Goal: Task Accomplishment & Management: Complete application form

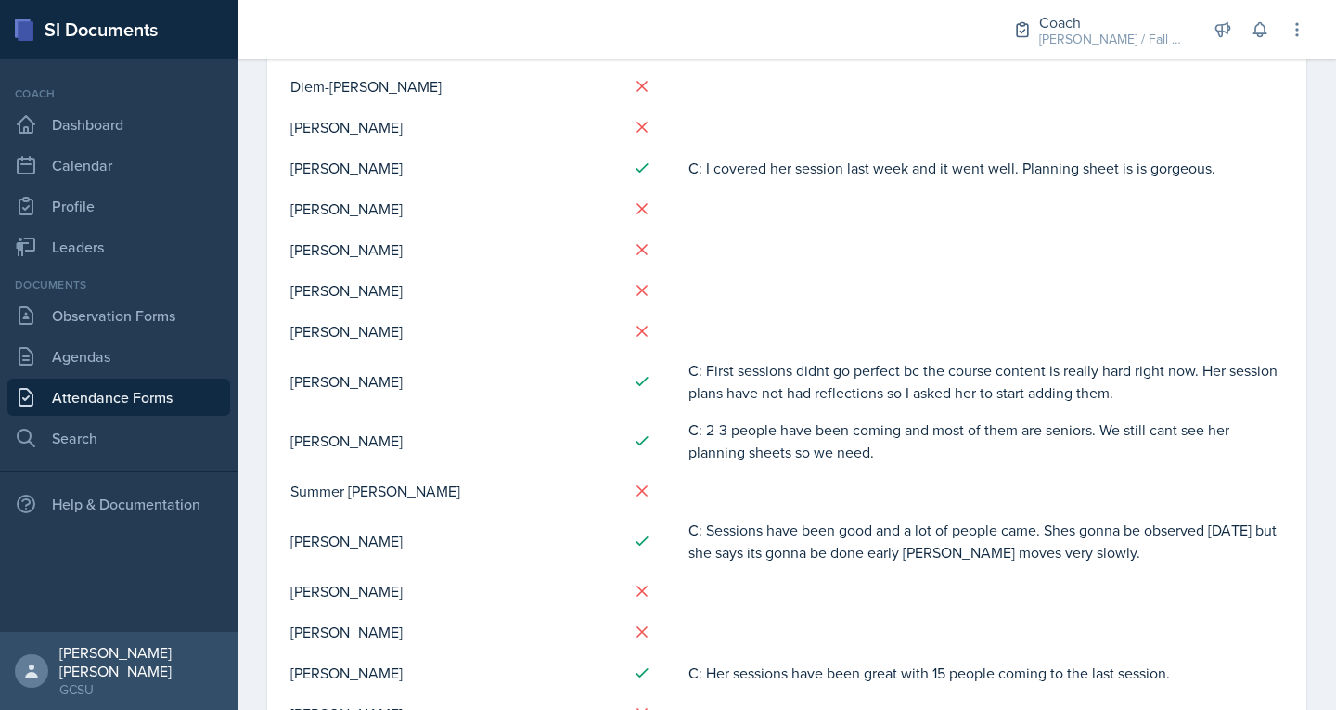
scroll to position [1058, 0]
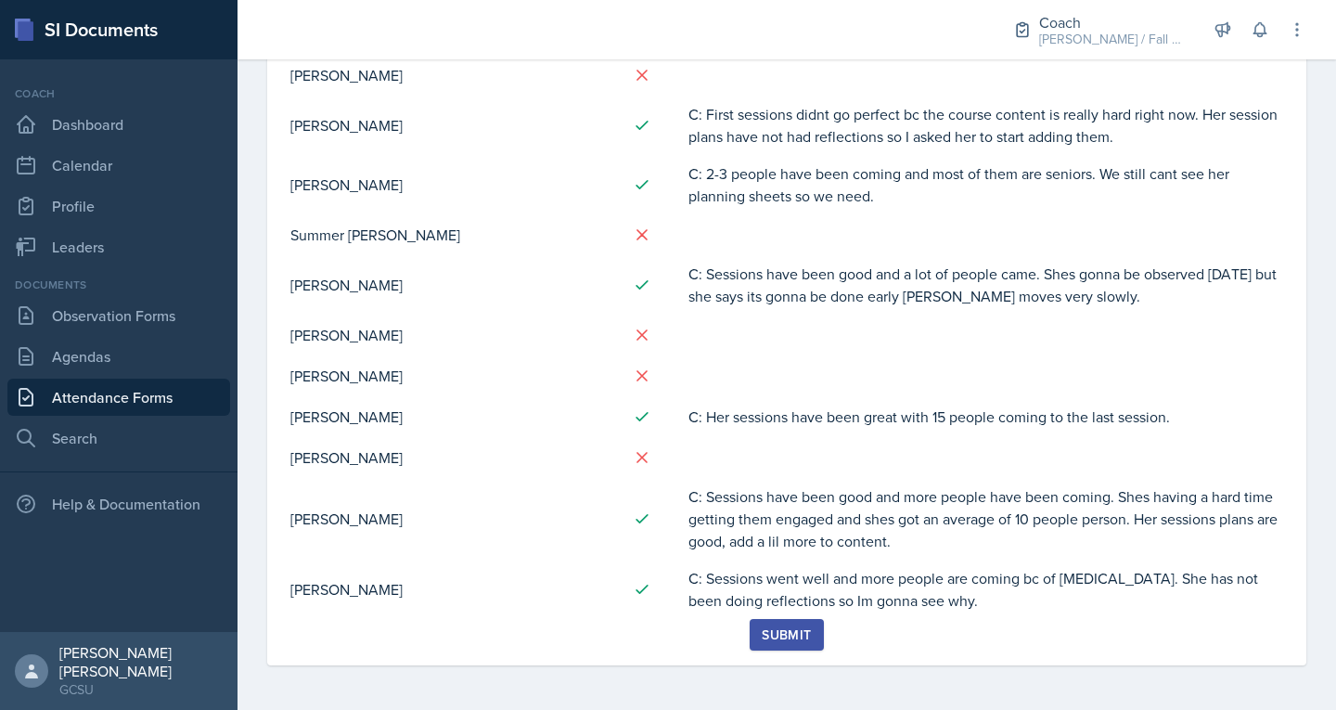
click at [764, 634] on div "Submit" at bounding box center [786, 634] width 49 height 15
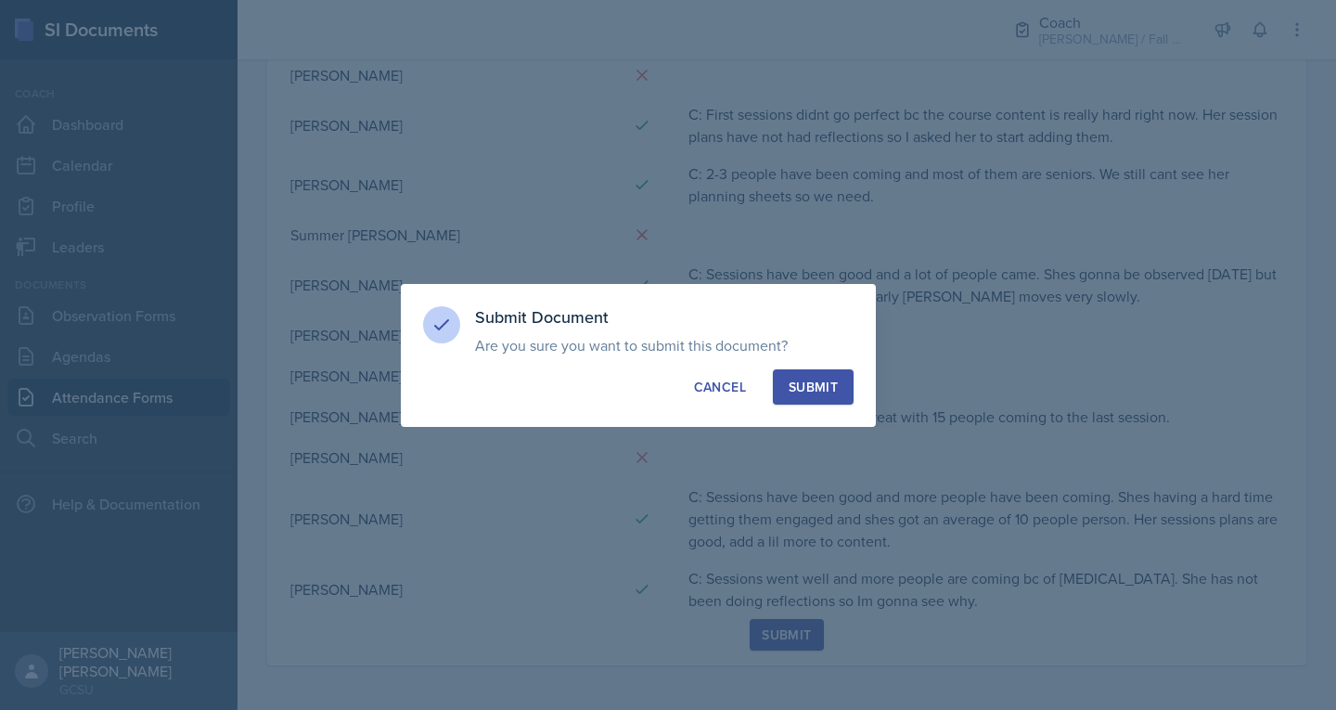
click at [789, 382] on div "Submit" at bounding box center [813, 387] width 49 height 19
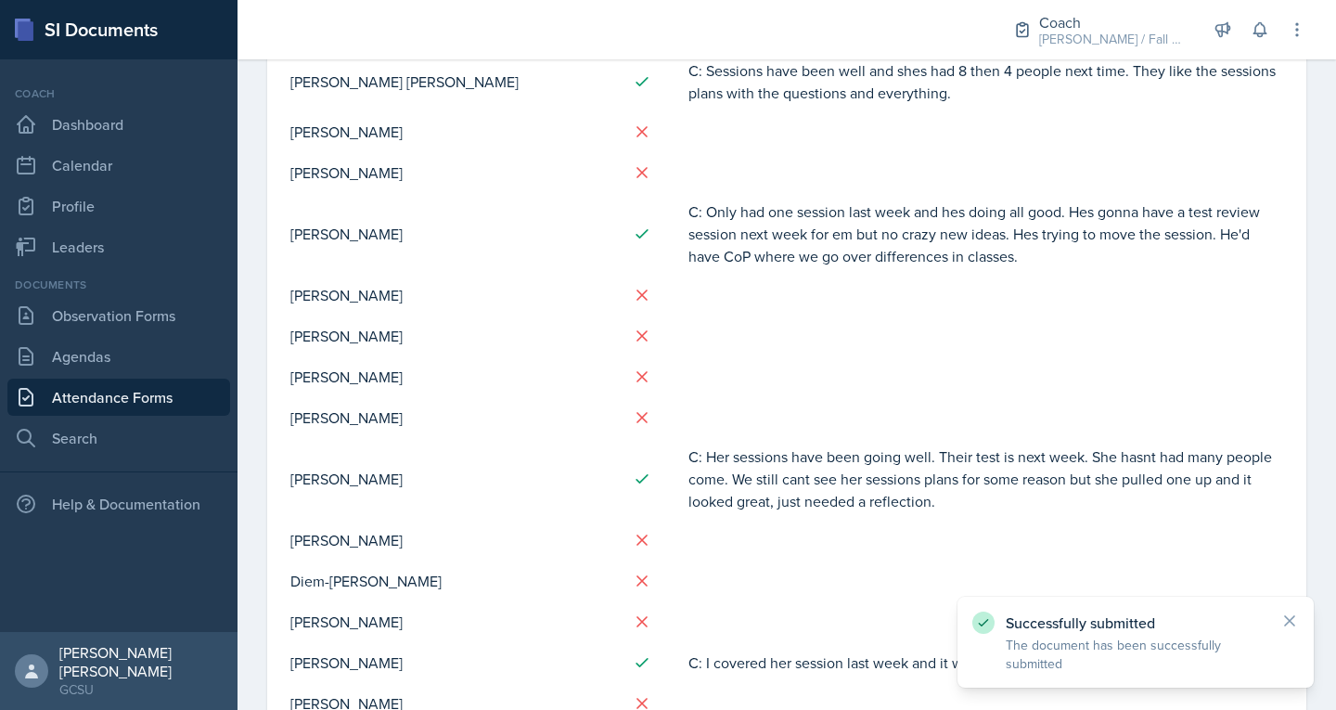
scroll to position [0, 0]
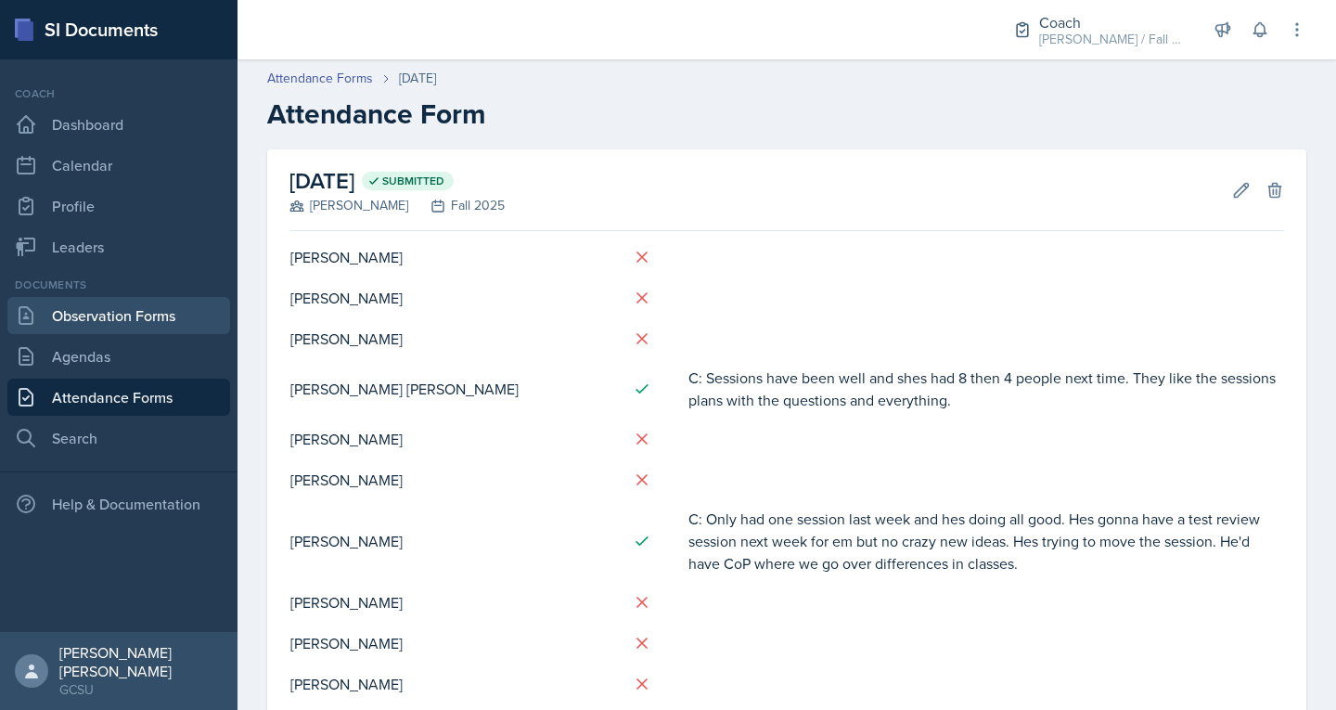
click at [53, 325] on link "Observation Forms" at bounding box center [118, 315] width 223 height 37
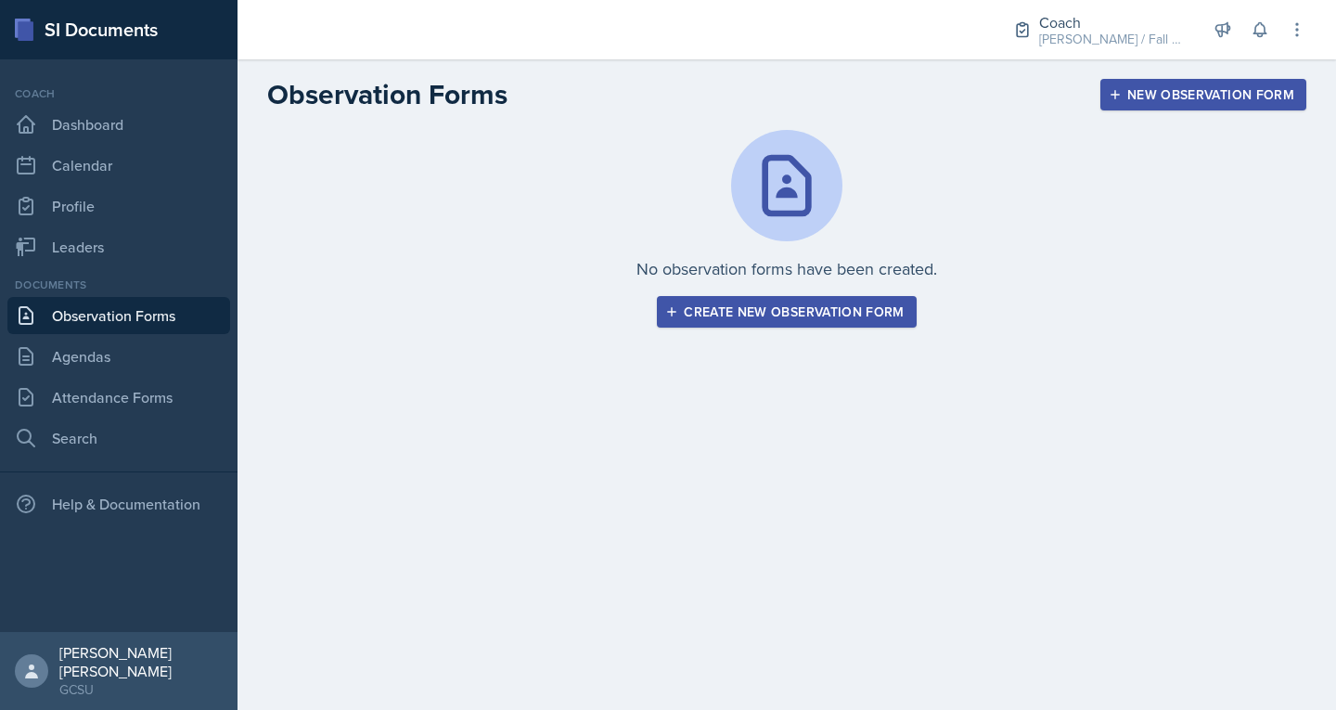
click at [746, 316] on div "Create new observation form" at bounding box center [786, 311] width 235 height 15
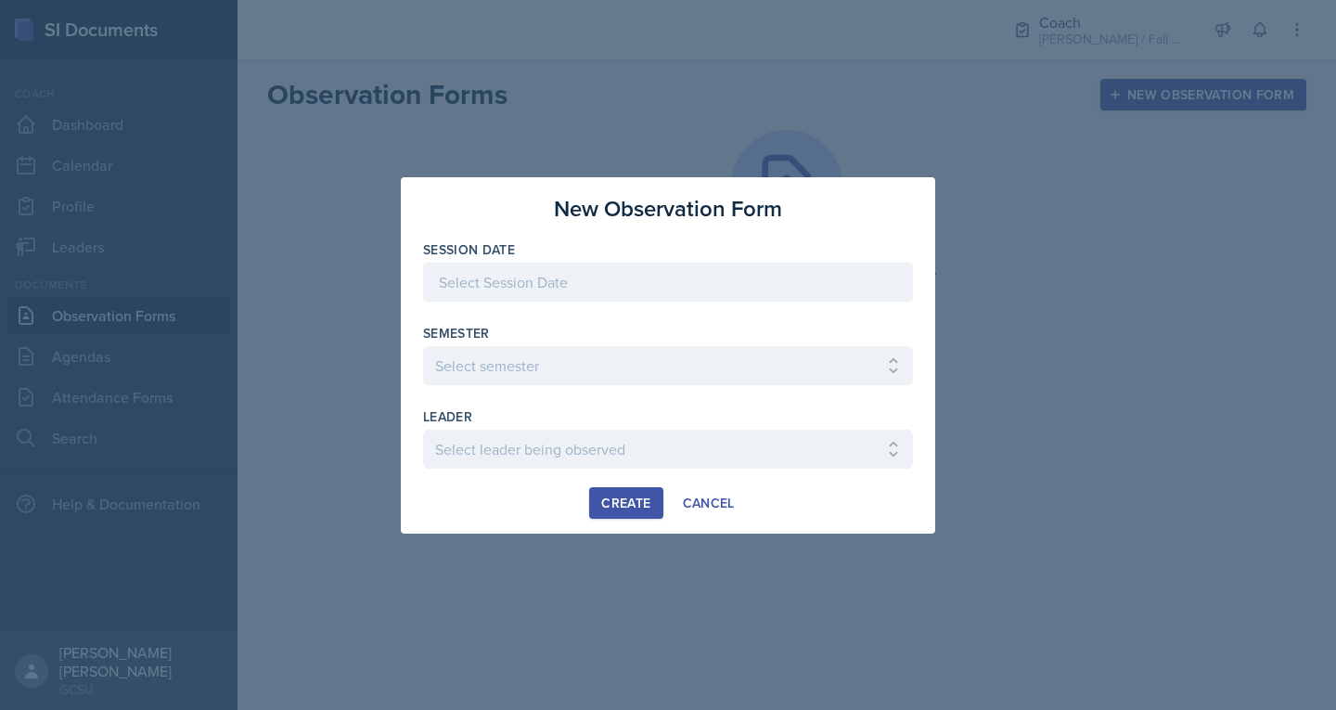
click at [530, 280] on div at bounding box center [668, 282] width 490 height 39
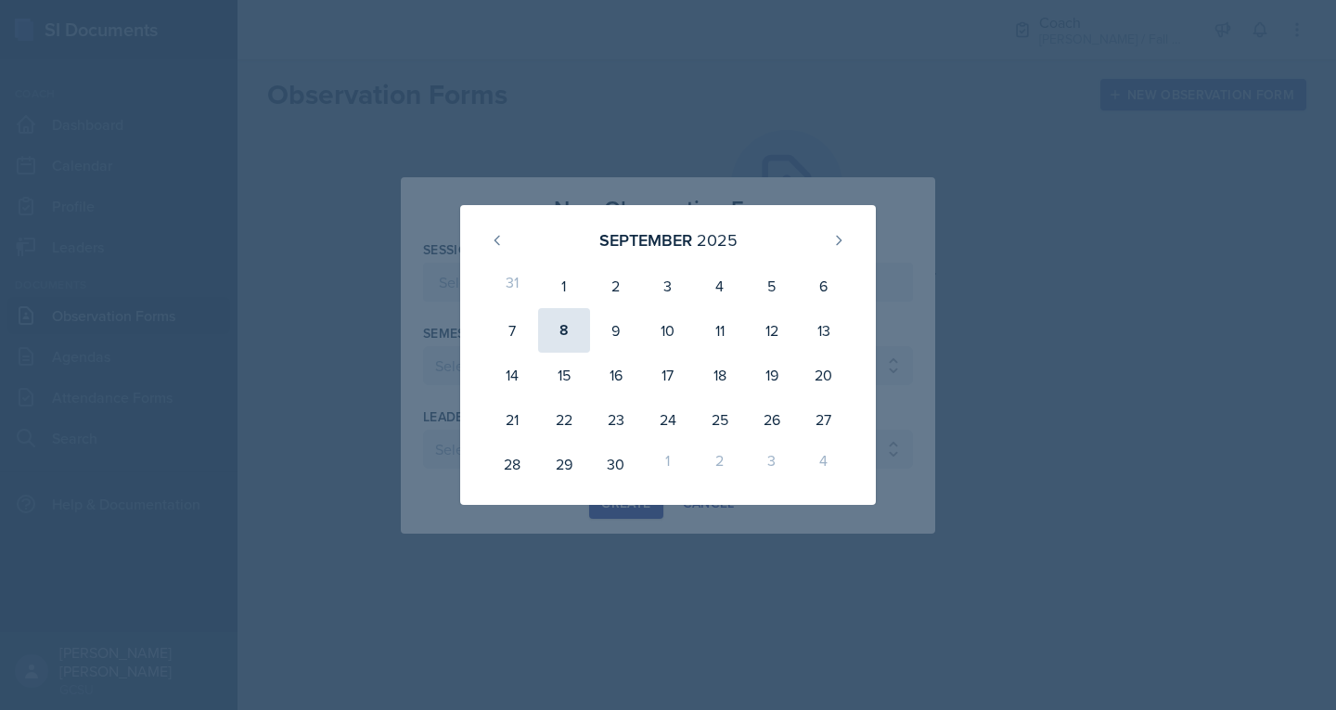
click at [569, 326] on div "8" at bounding box center [564, 330] width 52 height 45
type input "[DATE]"
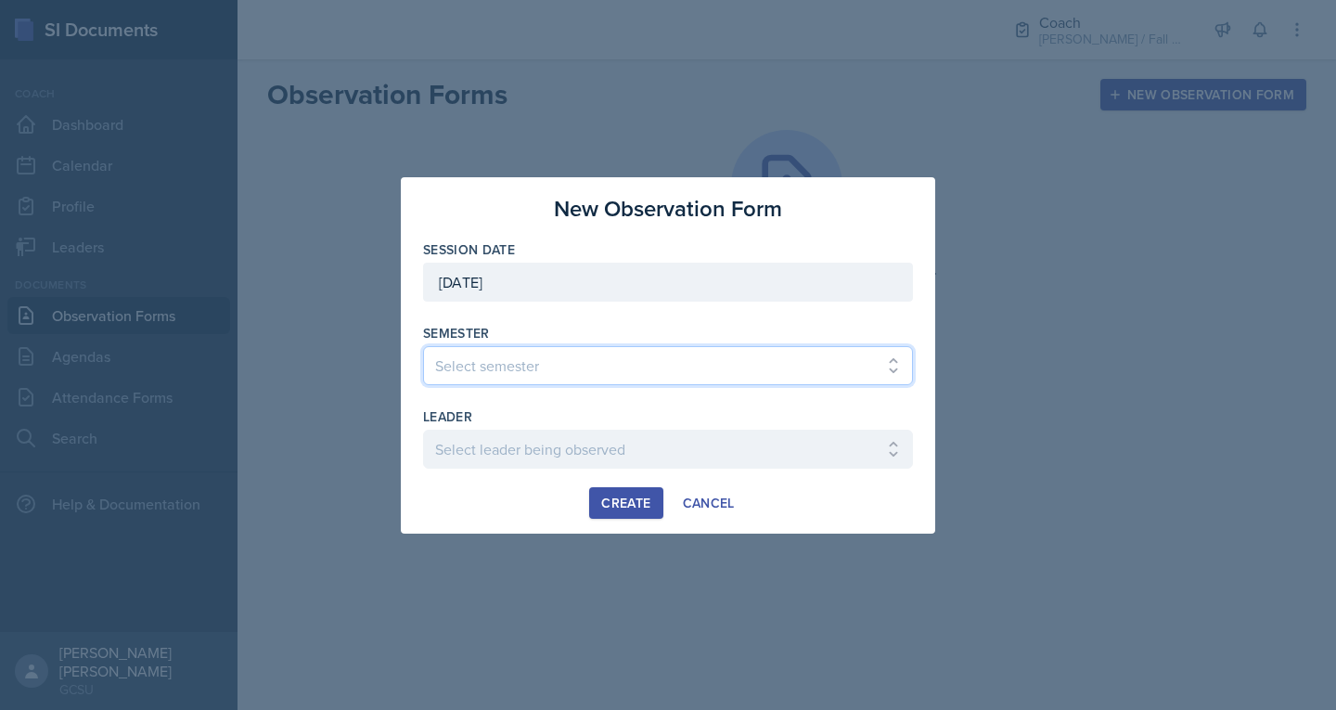
click at [539, 359] on select "Select semester All Spring 2020 Fall 2023 Spring 2019 Spring 2018 Fall 2017 Spr…" at bounding box center [668, 365] width 490 height 39
select select "986fdc3e-2246-4ffd-9cb8-78666de4ebed"
click at [423, 346] on select "Select semester All Spring 2020 Fall 2023 Spring 2019 Spring 2018 Fall 2017 Spr…" at bounding box center [668, 365] width 490 height 39
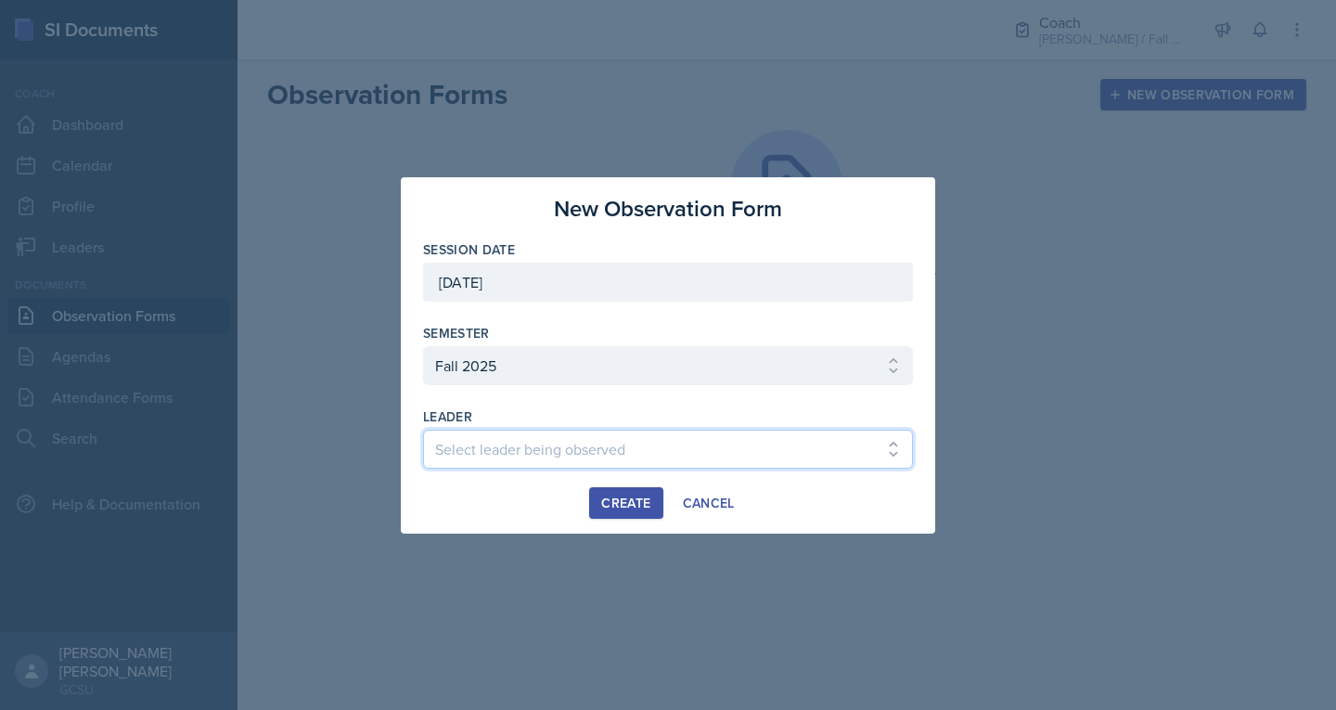
click at [484, 431] on select "Select leader being observed Anna Kroll / MATH 1113 / MAPP Ashton Mullendore / …" at bounding box center [668, 449] width 490 height 39
select select "1e3d0909-330e-49b5-a3ae-dff9eaf9afb2"
click at [423, 430] on select "Select leader being observed Anna Kroll / MATH 1113 / MAPP Ashton Mullendore / …" at bounding box center [668, 449] width 490 height 39
click at [613, 510] on div "Create" at bounding box center [625, 503] width 49 height 15
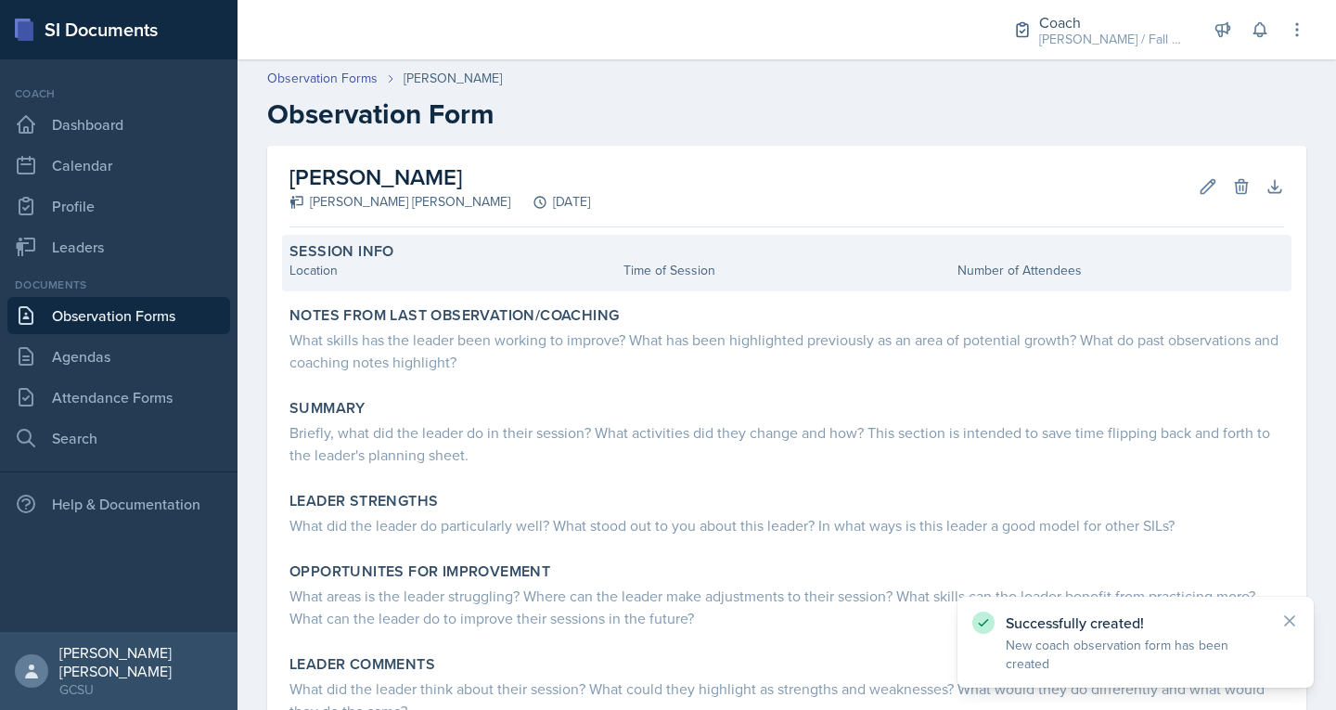
click at [392, 277] on div "Location" at bounding box center [453, 270] width 327 height 19
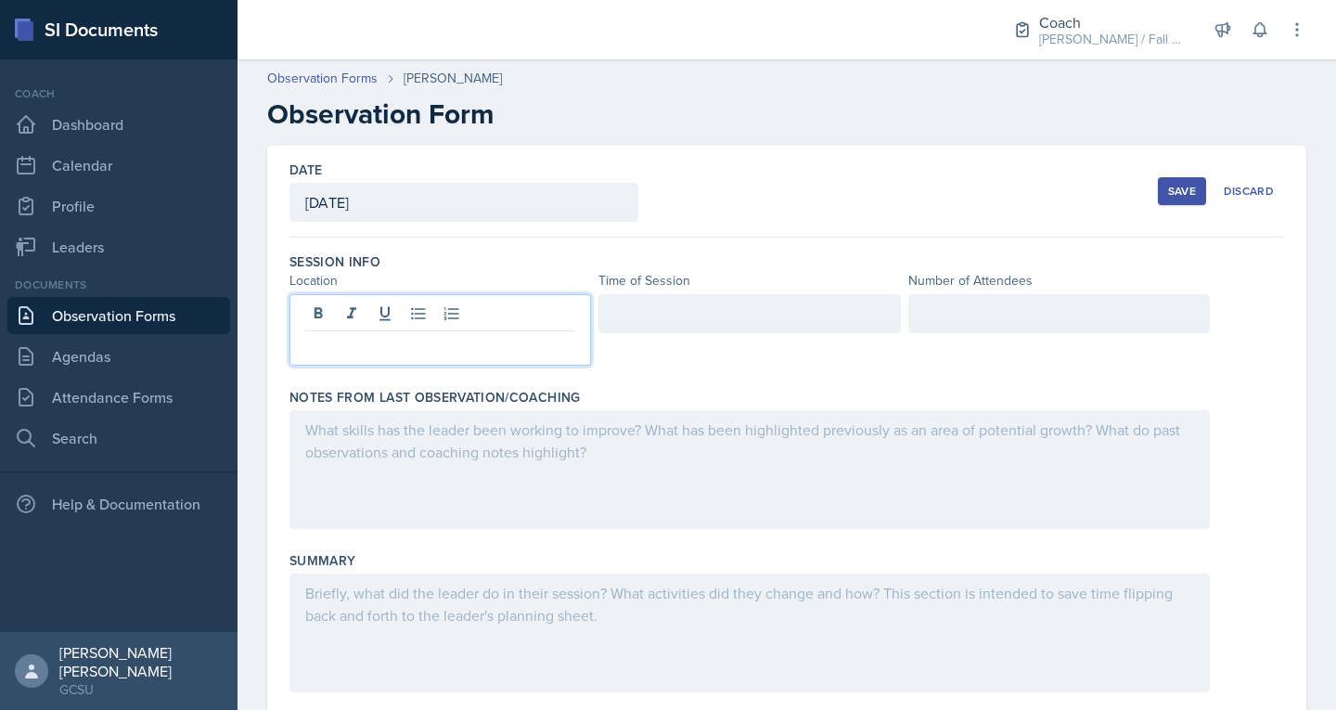
click at [383, 304] on div at bounding box center [441, 329] width 302 height 71
click at [300, 346] on div "236" at bounding box center [441, 329] width 302 height 71
click at [306, 349] on p "236" at bounding box center [440, 346] width 270 height 22
click at [657, 312] on div at bounding box center [750, 313] width 302 height 39
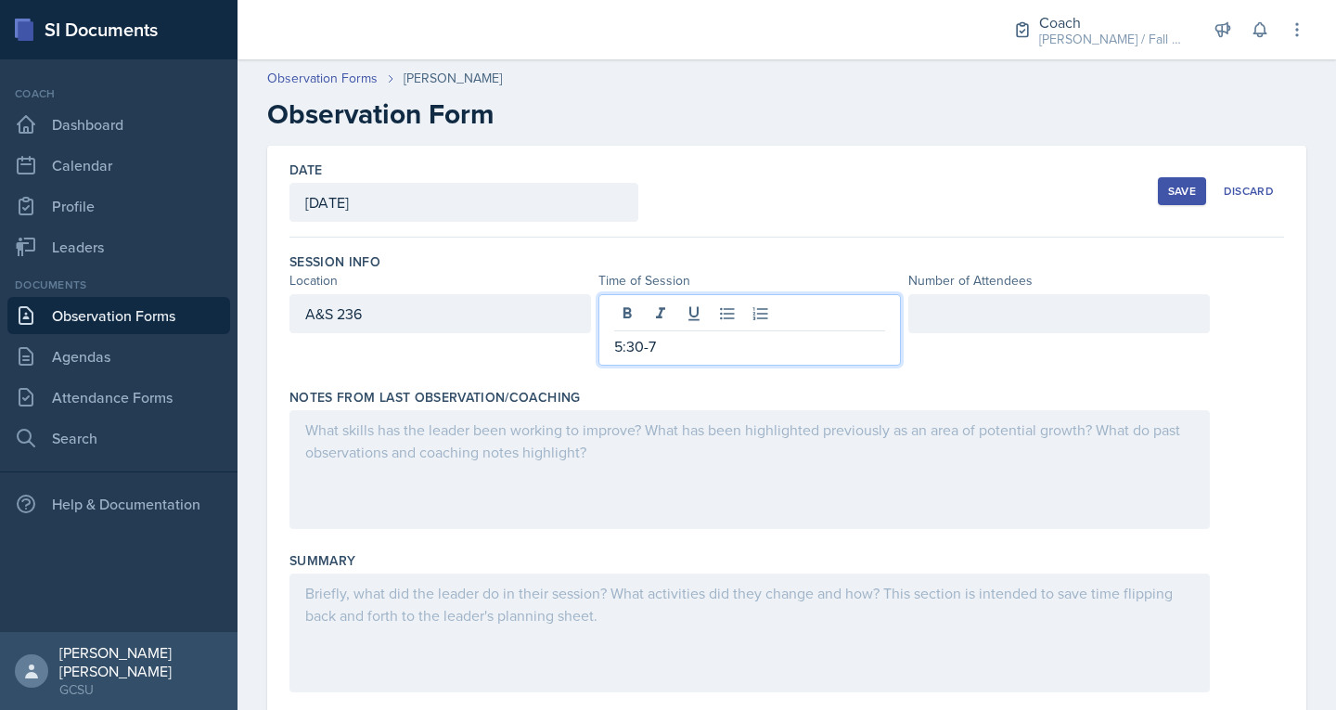
click at [981, 308] on div at bounding box center [1060, 313] width 302 height 39
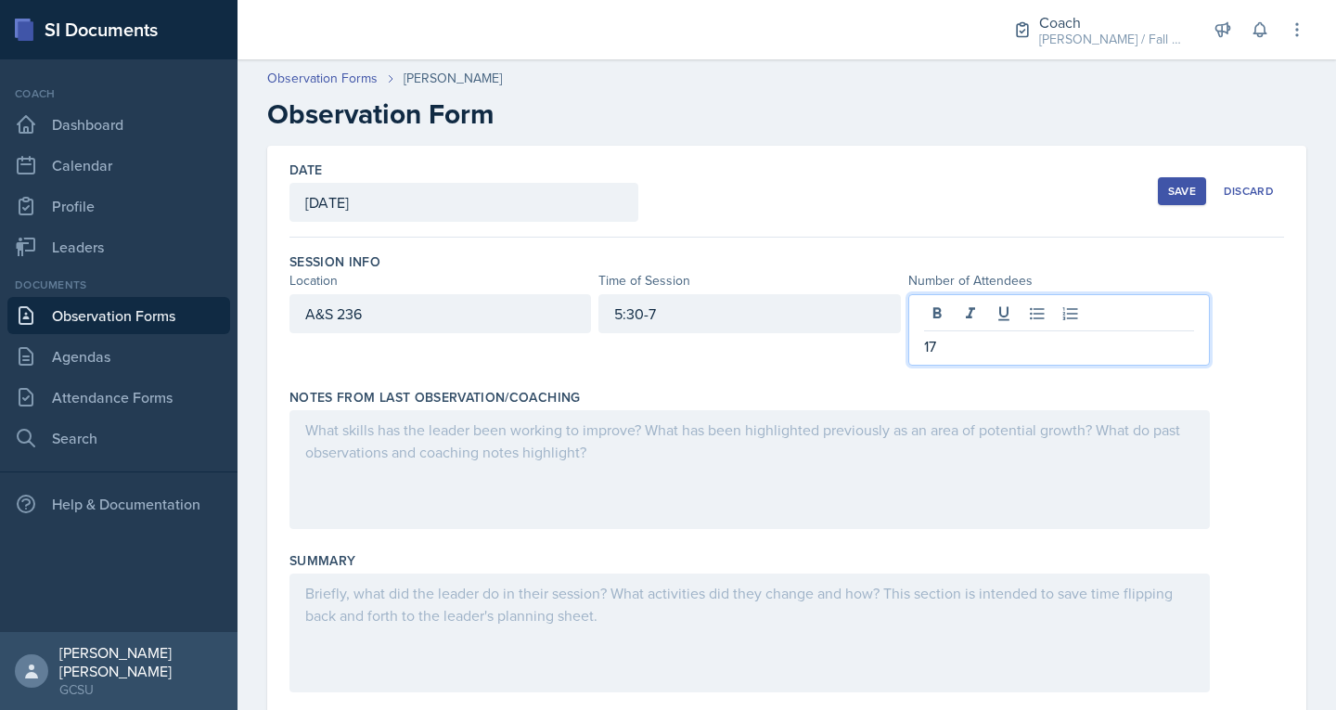
click at [368, 446] on div at bounding box center [750, 469] width 921 height 119
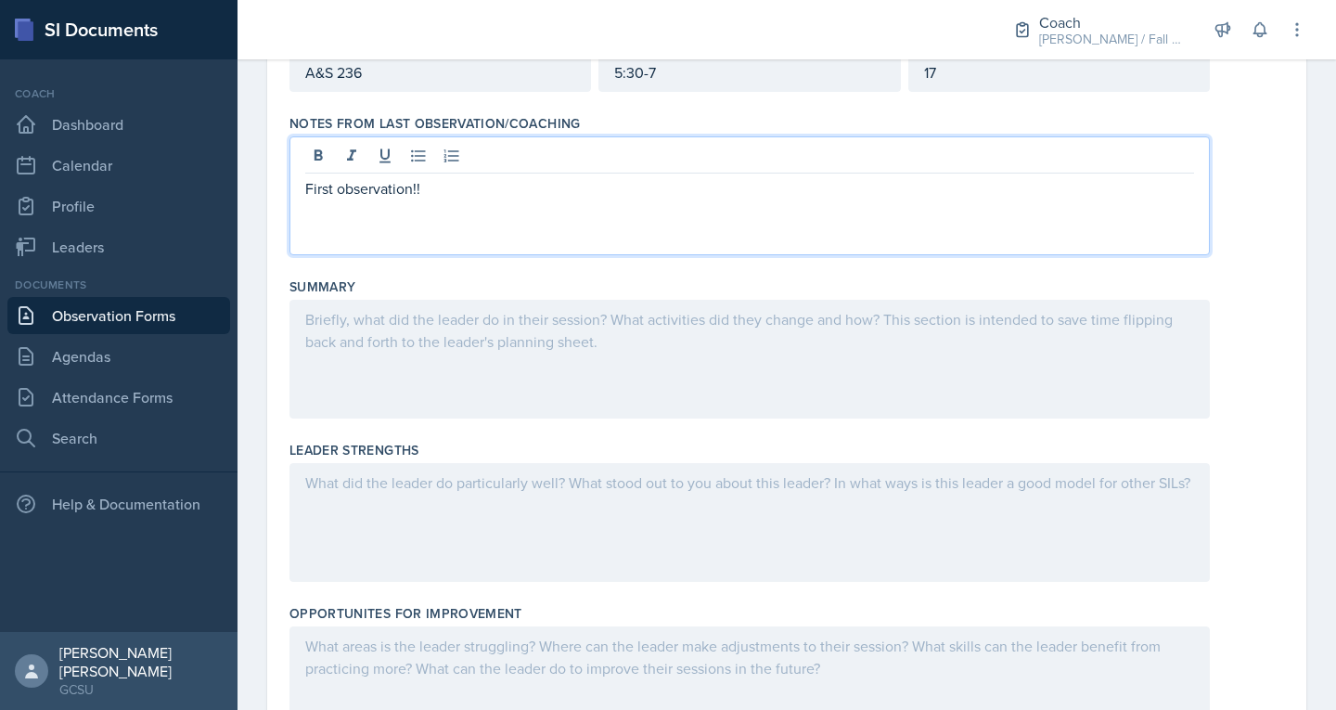
scroll to position [242, 0]
click at [411, 329] on div at bounding box center [750, 358] width 921 height 119
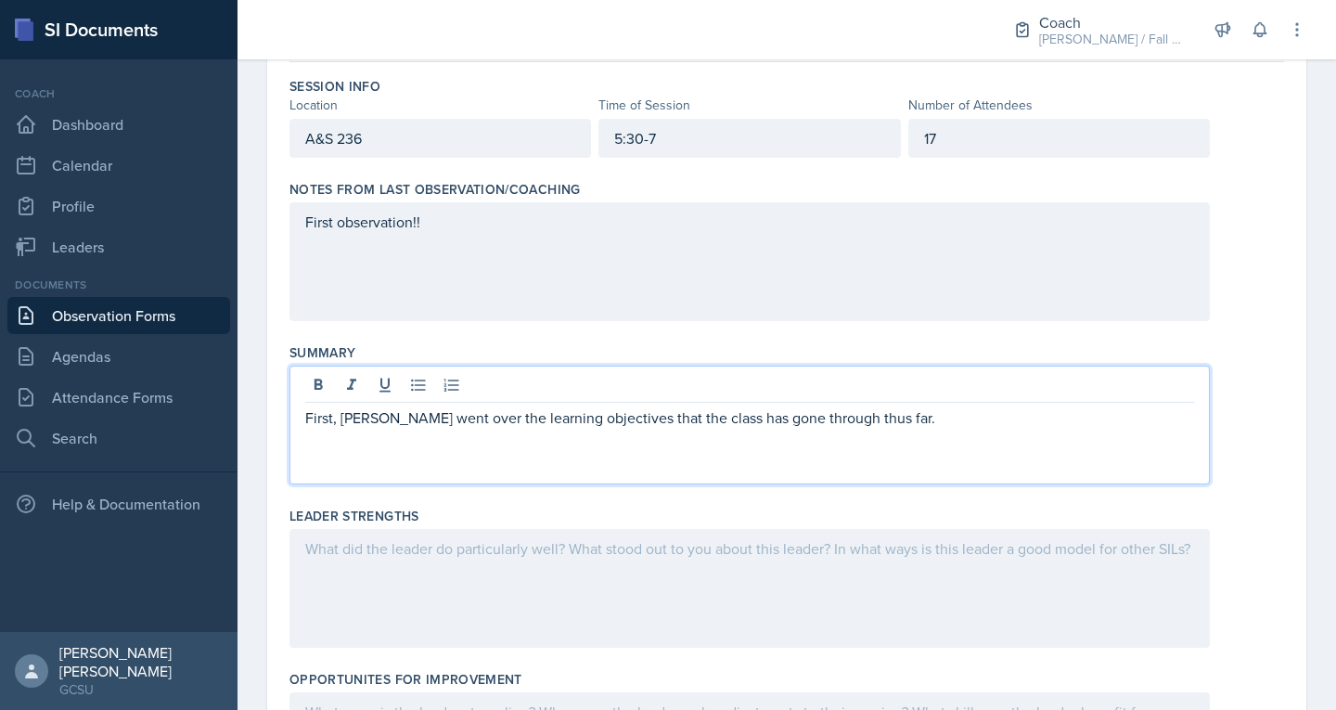
scroll to position [0, 0]
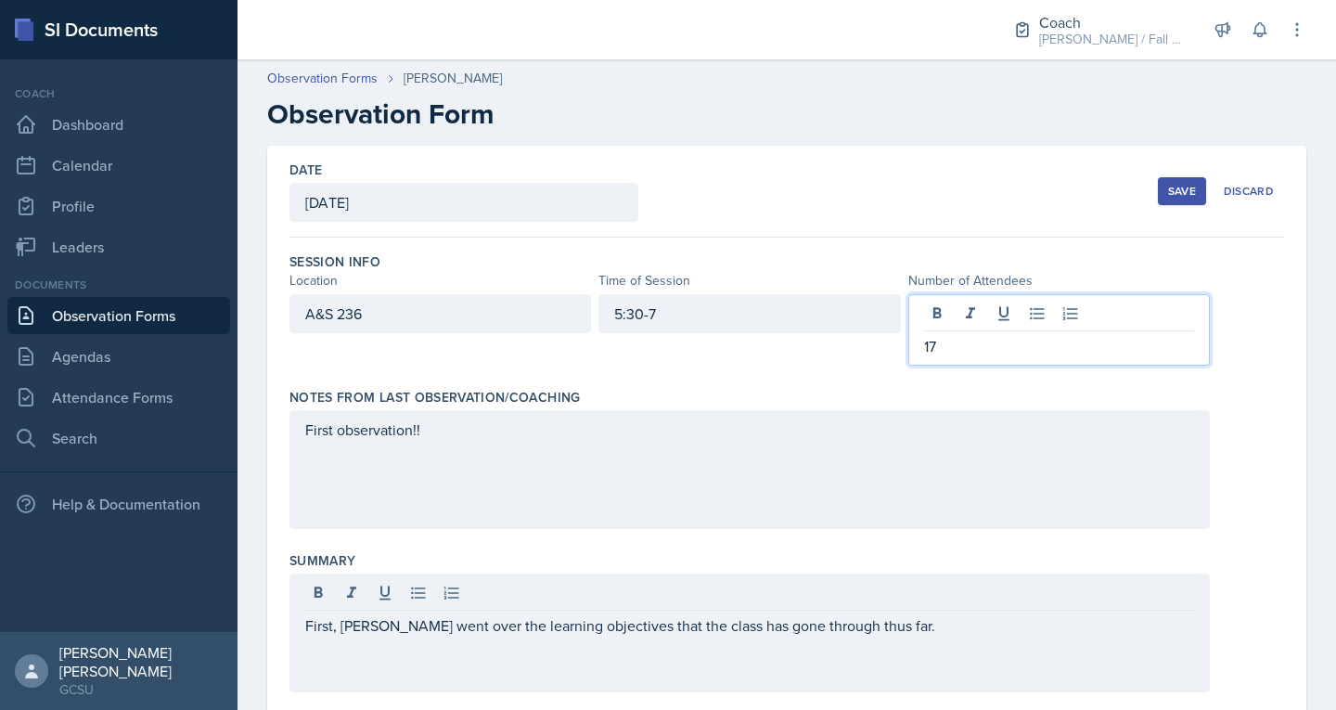
click at [1049, 308] on div "17" at bounding box center [1060, 329] width 302 height 71
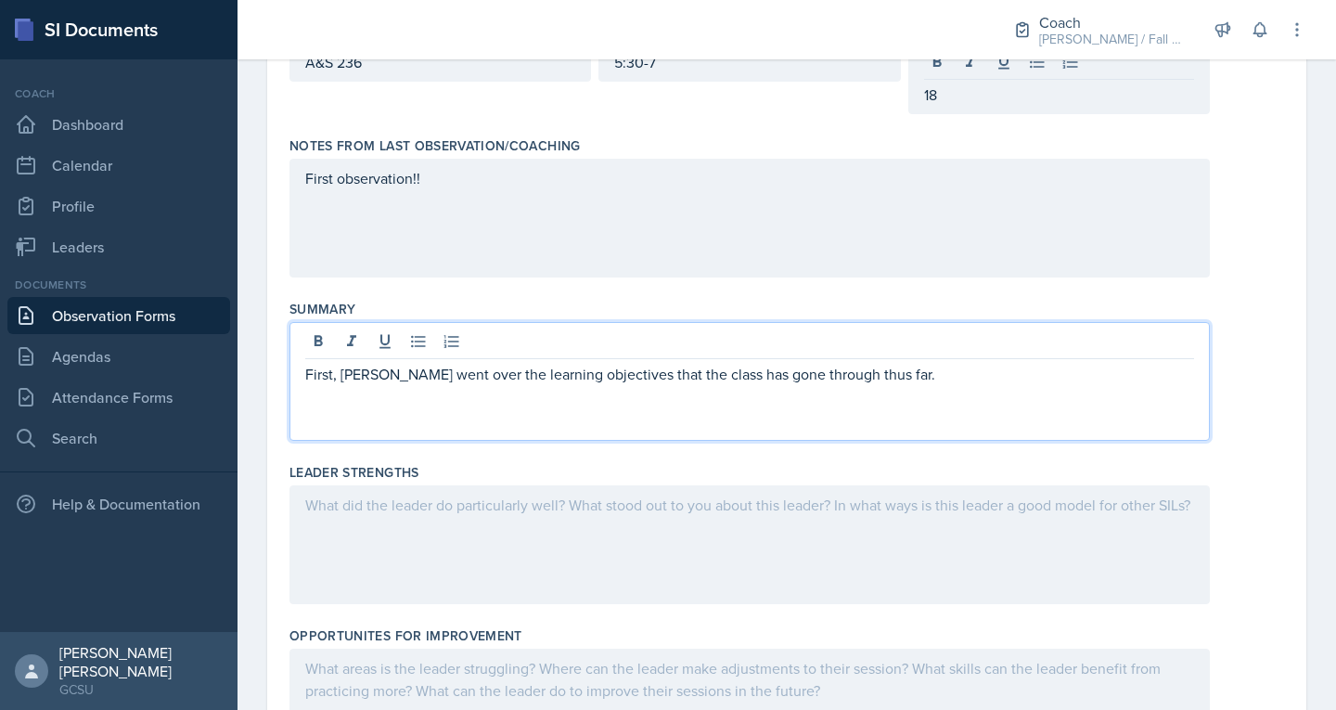
scroll to position [252, 0]
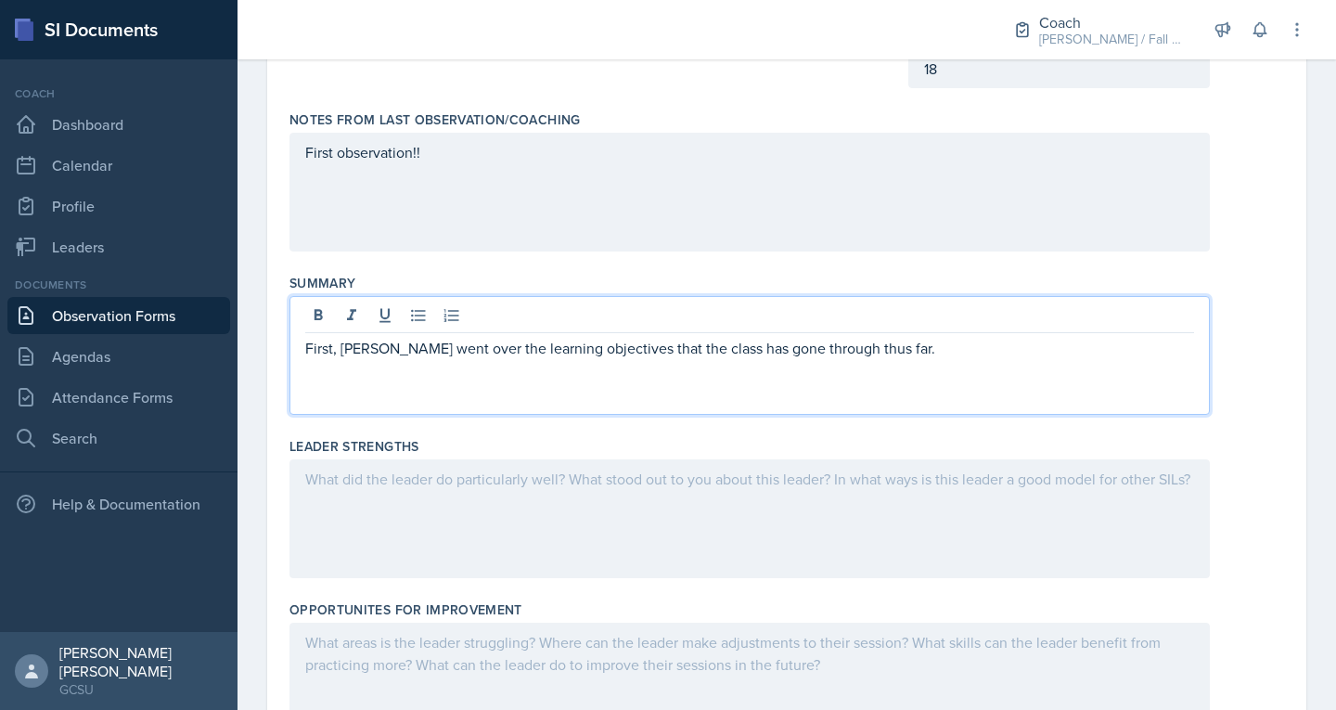
click at [923, 350] on p "First, Alexis went over the learning objectives that the class has gone through…" at bounding box center [749, 348] width 889 height 22
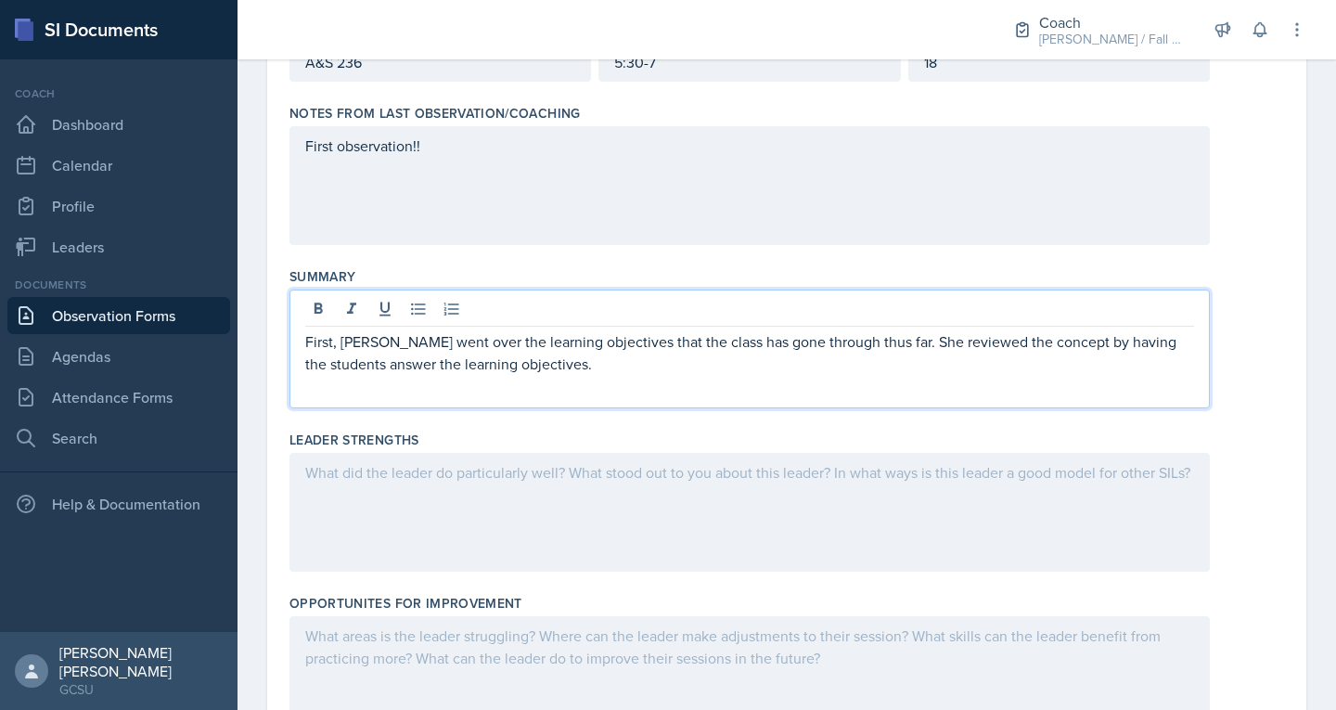
click at [621, 480] on div at bounding box center [750, 512] width 921 height 119
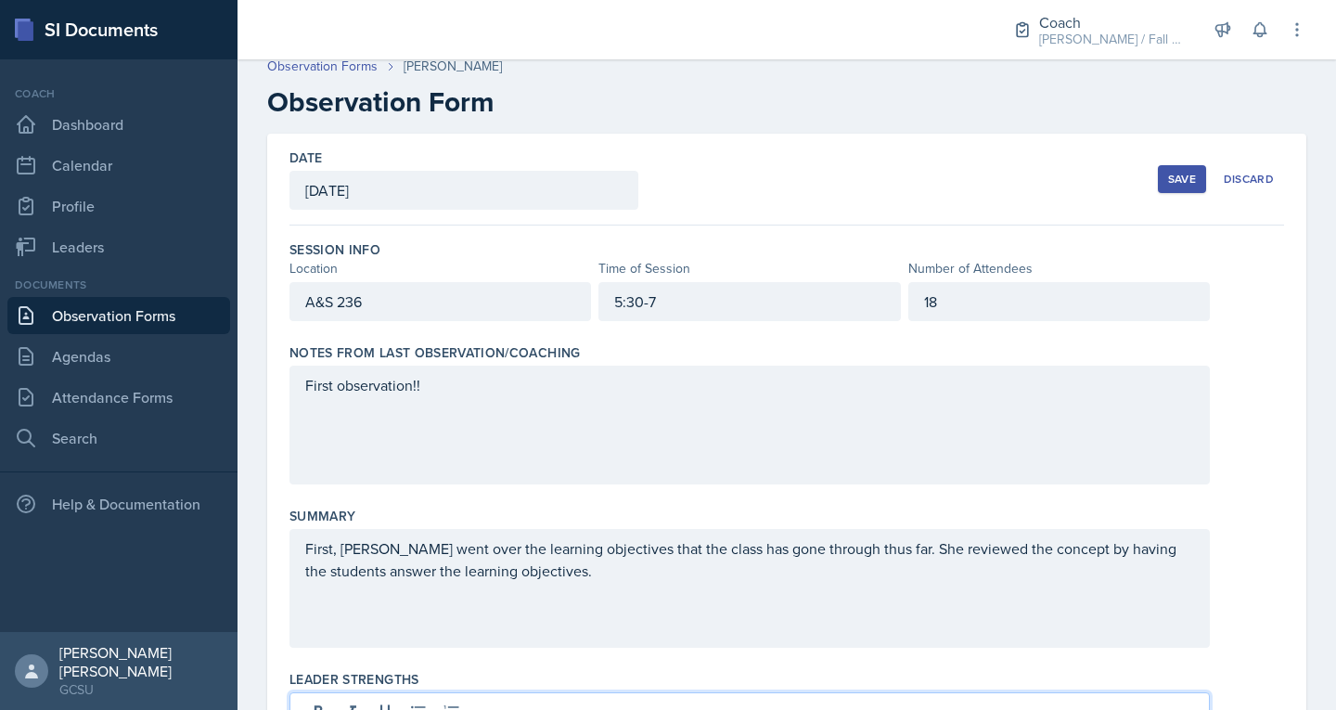
scroll to position [0, 0]
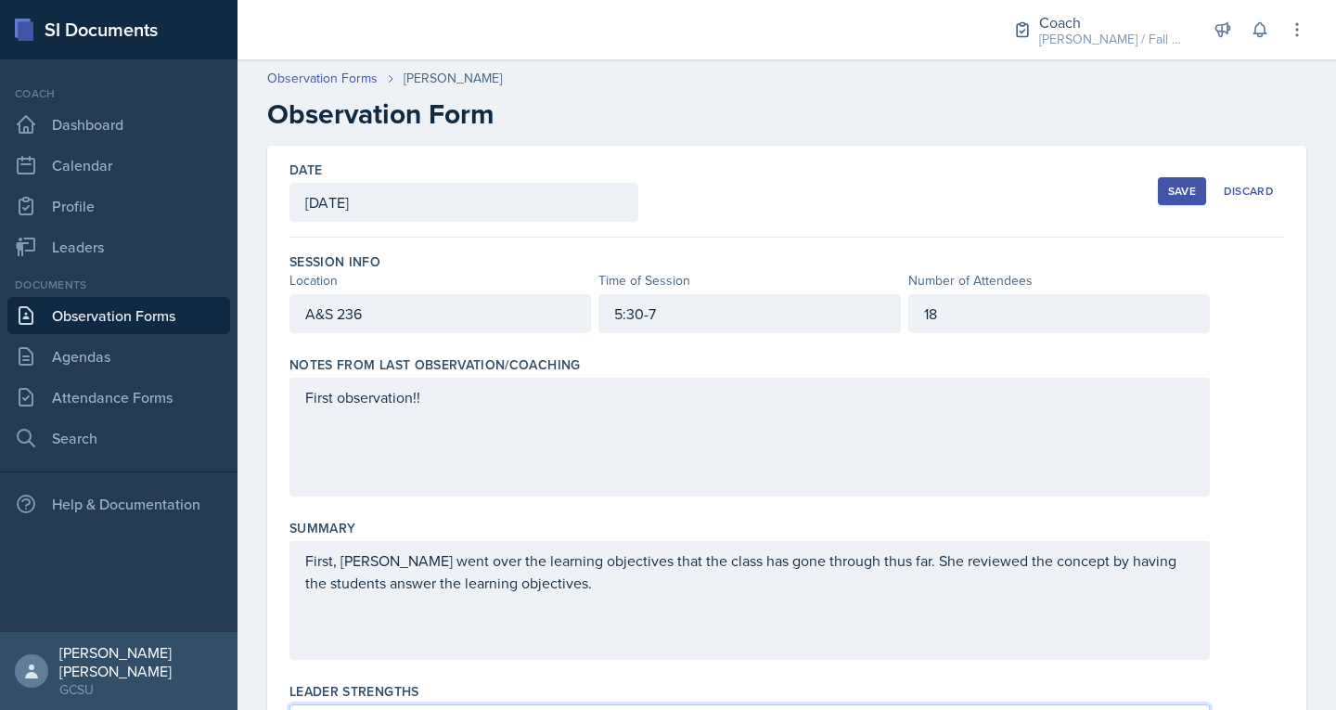
click at [1158, 200] on button "Save" at bounding box center [1182, 191] width 48 height 28
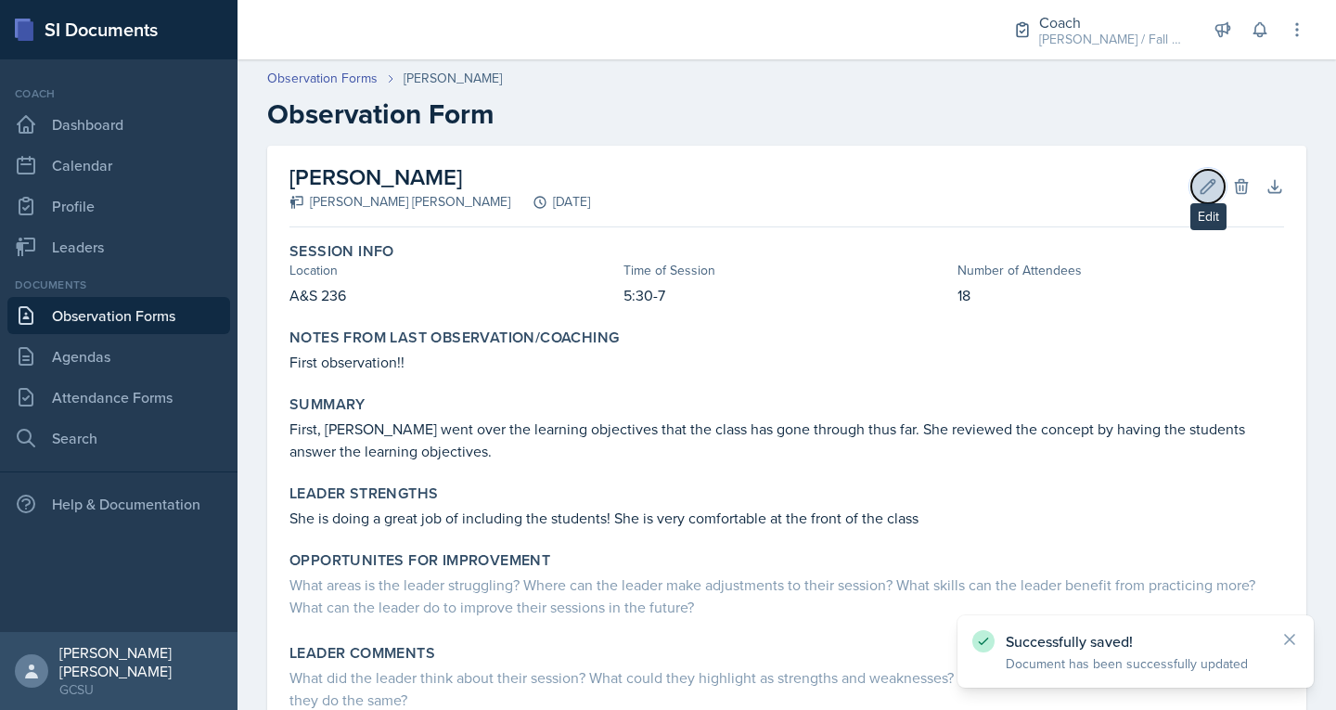
click at [1202, 188] on icon at bounding box center [1209, 186] width 14 height 14
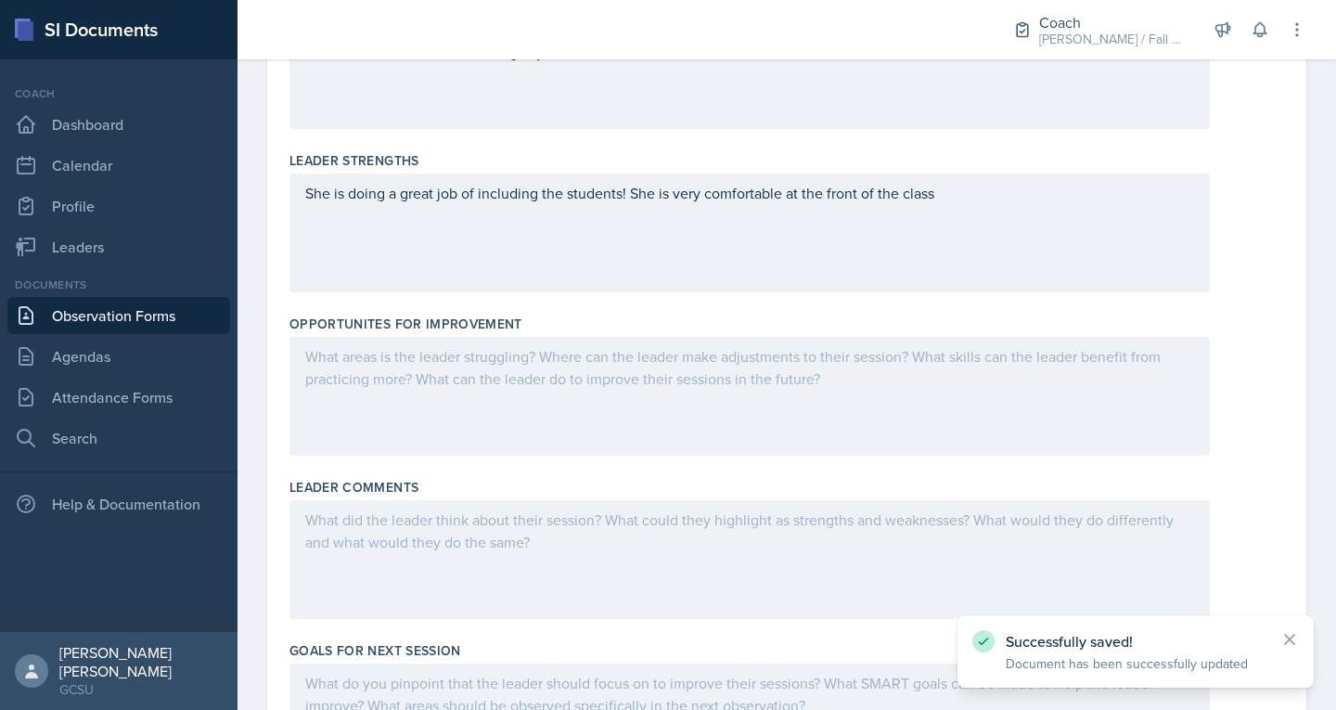
click at [587, 402] on div at bounding box center [750, 396] width 921 height 119
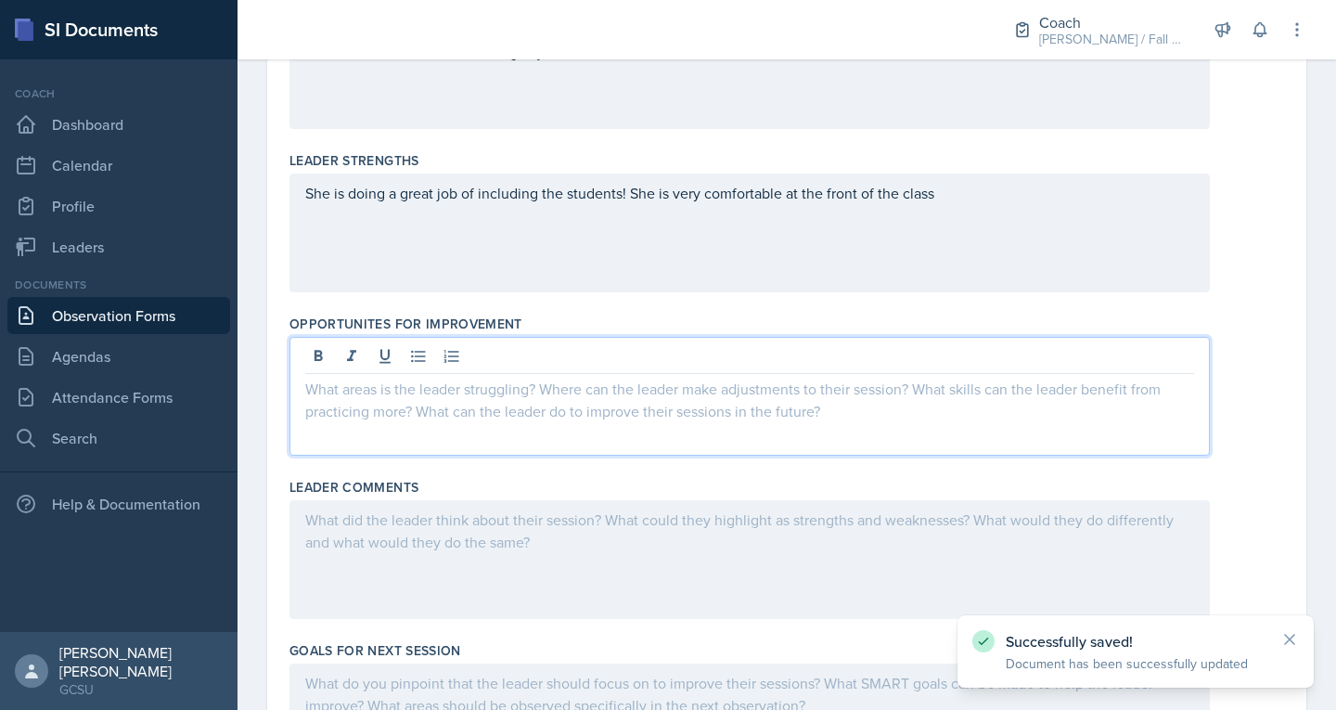
scroll to position [563, 0]
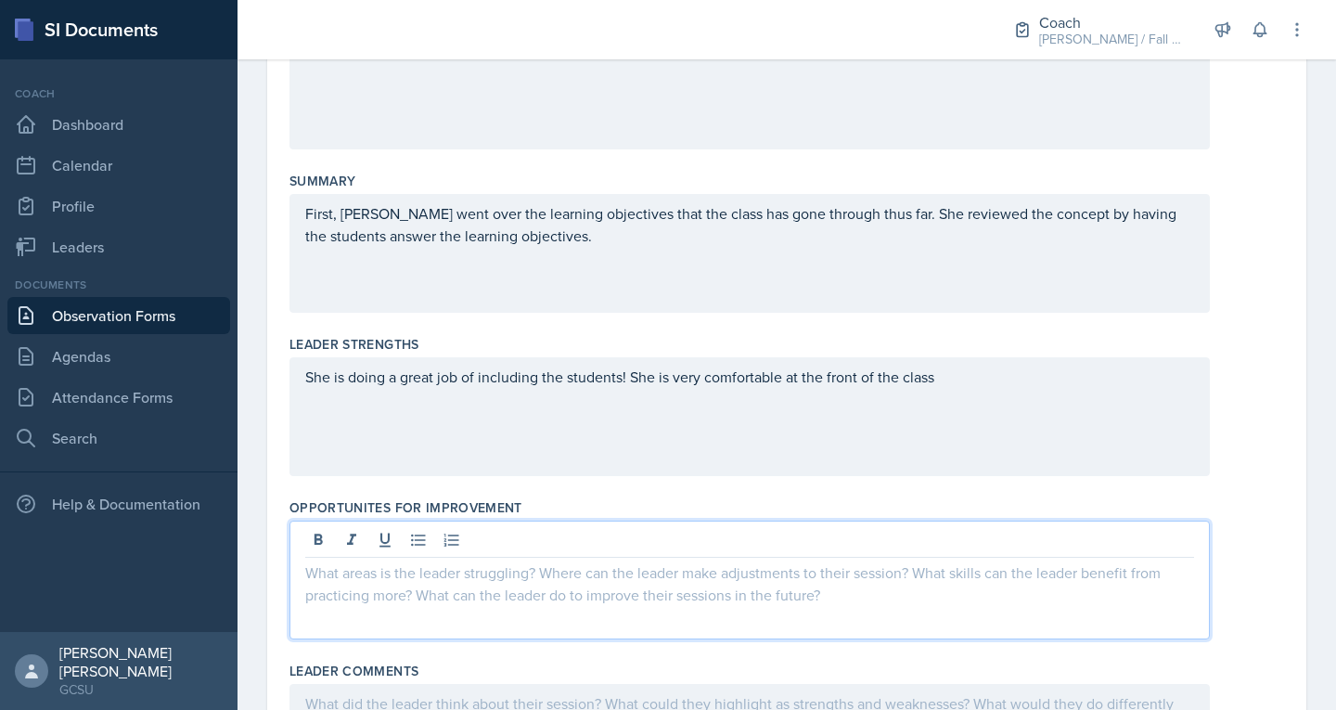
click at [825, 254] on div "First, Alexis went over the learning objectives that the class has gone through…" at bounding box center [750, 253] width 921 height 119
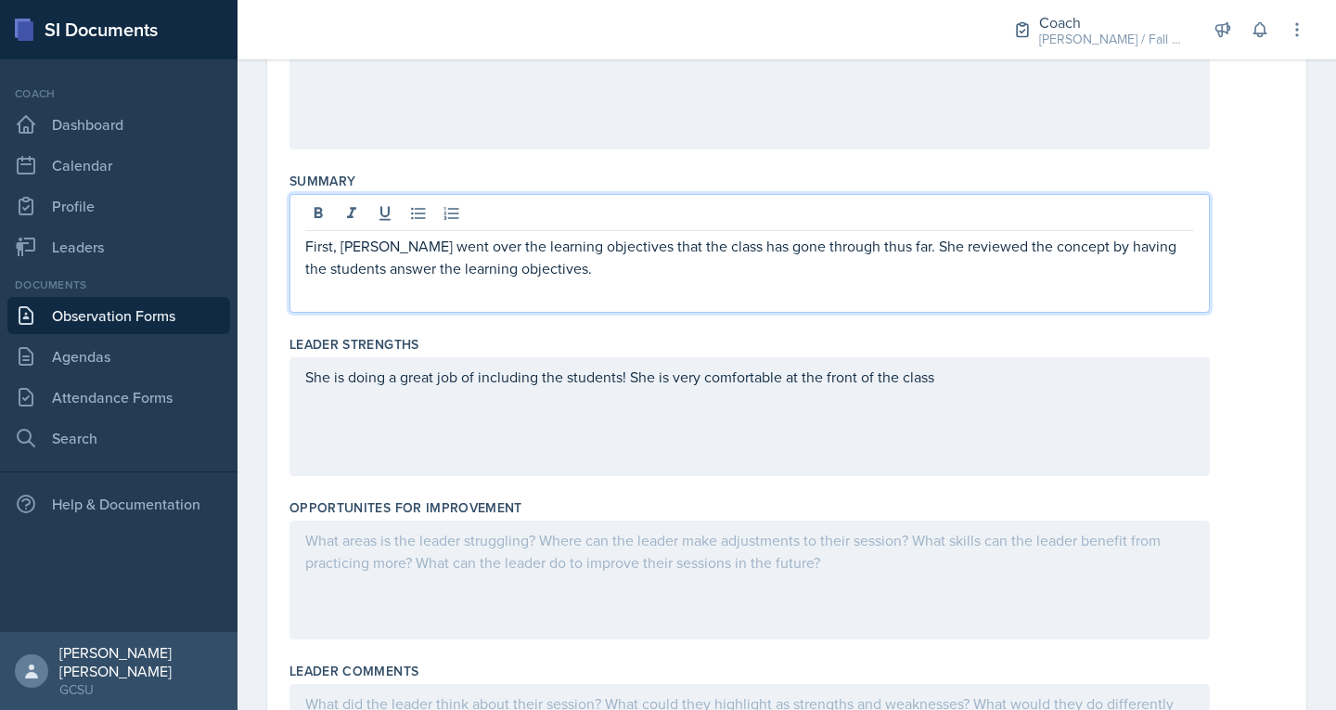
scroll to position [380, 0]
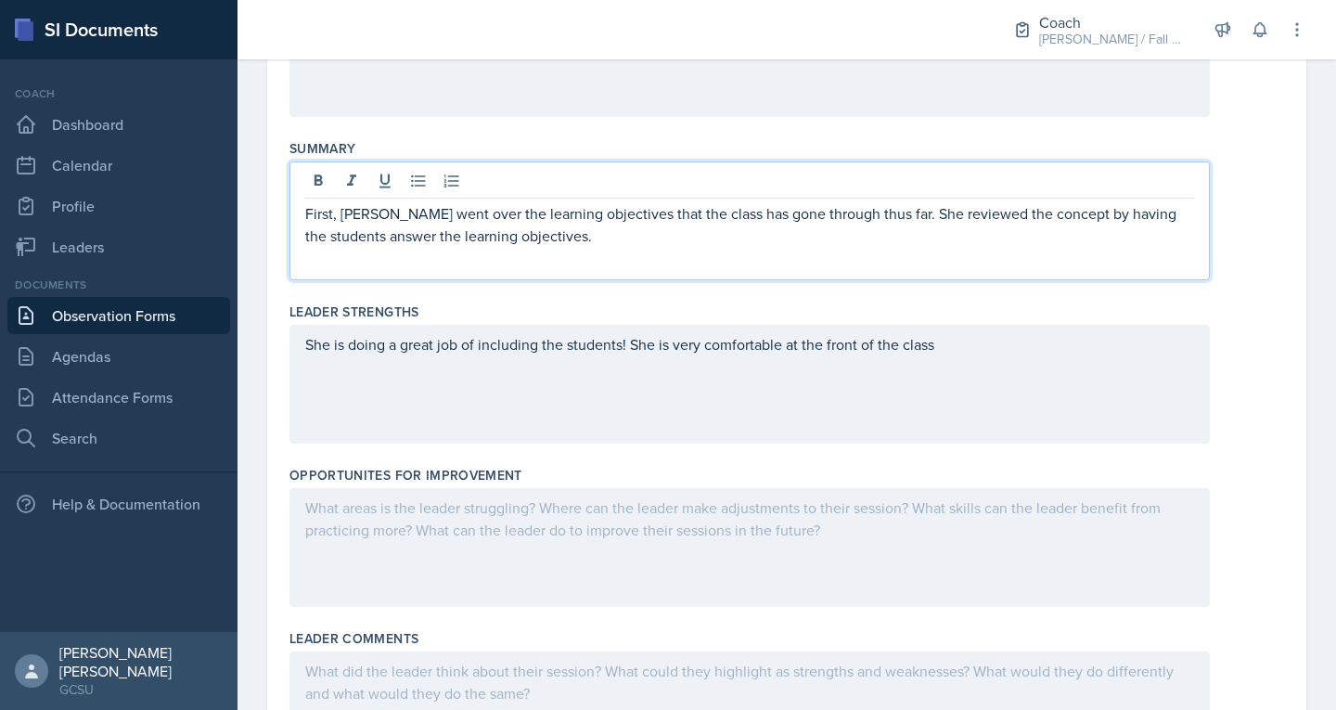
click at [816, 231] on p "First, Alexis went over the learning objectives that the class has gone through…" at bounding box center [749, 224] width 889 height 45
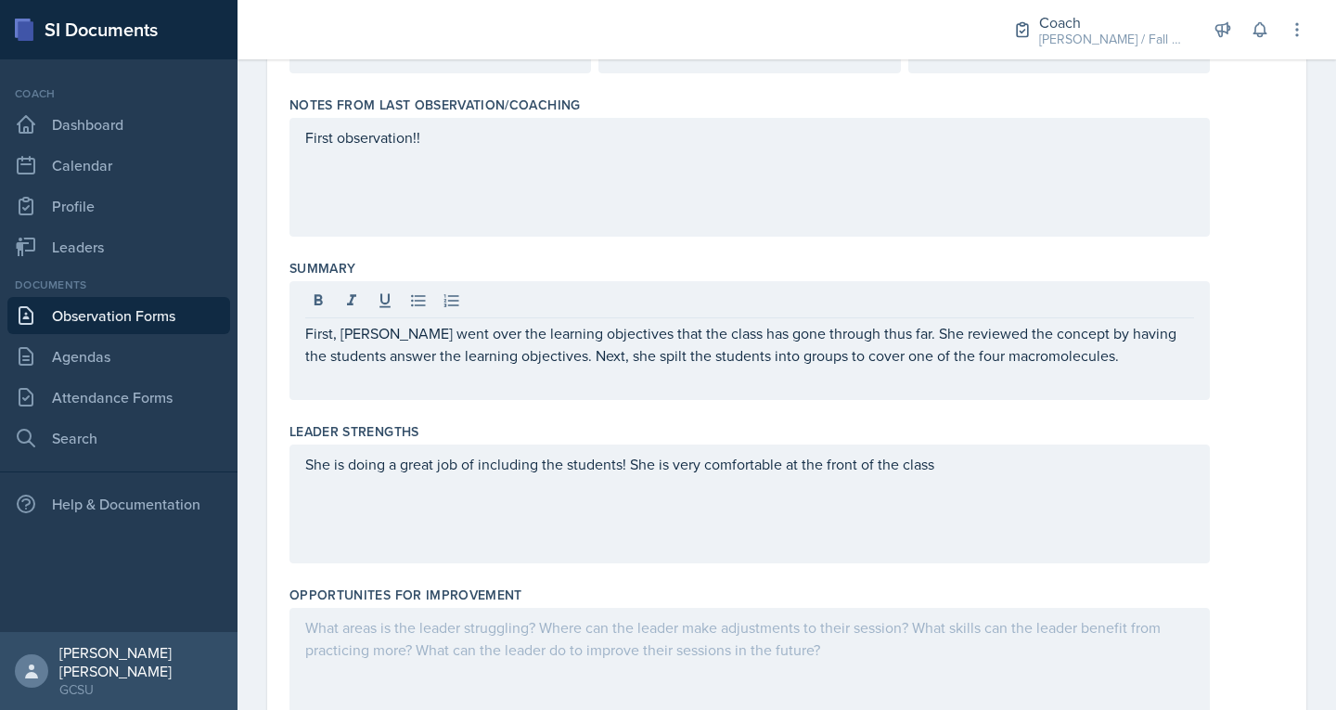
scroll to position [259, 0]
click at [1127, 352] on p "First, [PERSON_NAME] went over the learning objectives that the class has gone …" at bounding box center [749, 345] width 889 height 45
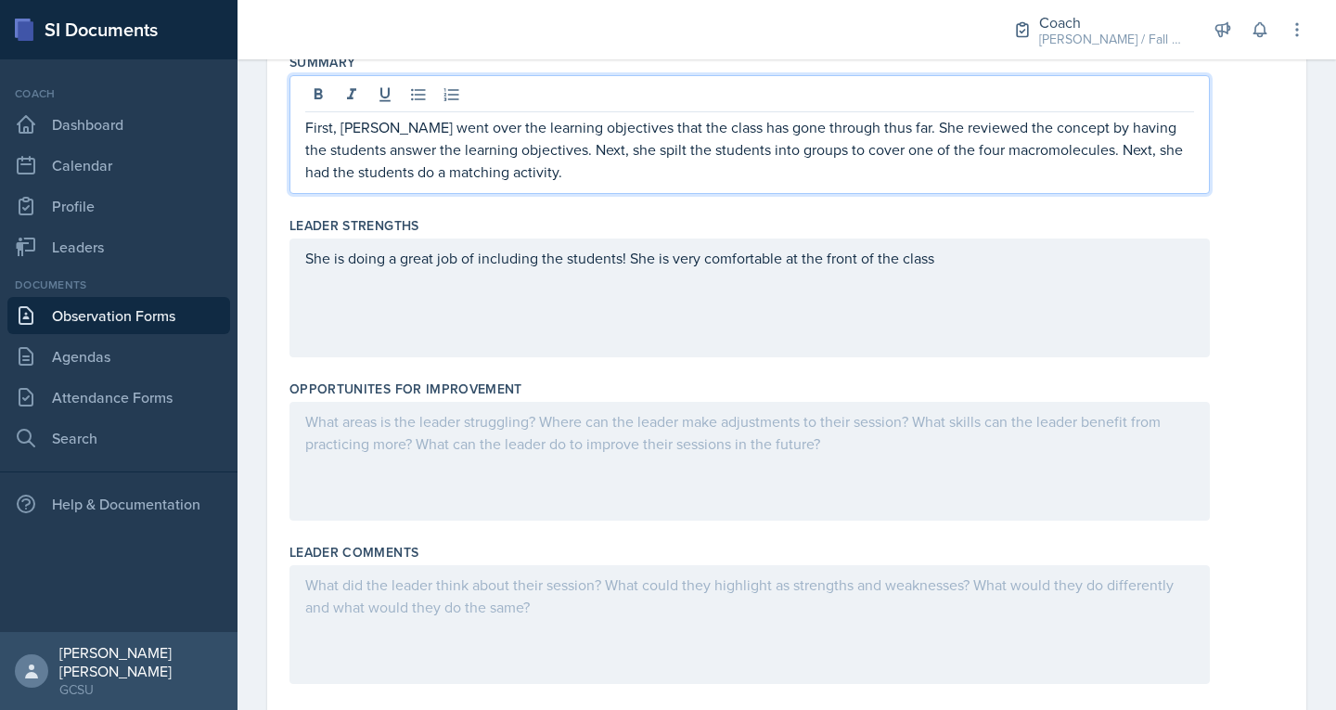
scroll to position [498, 0]
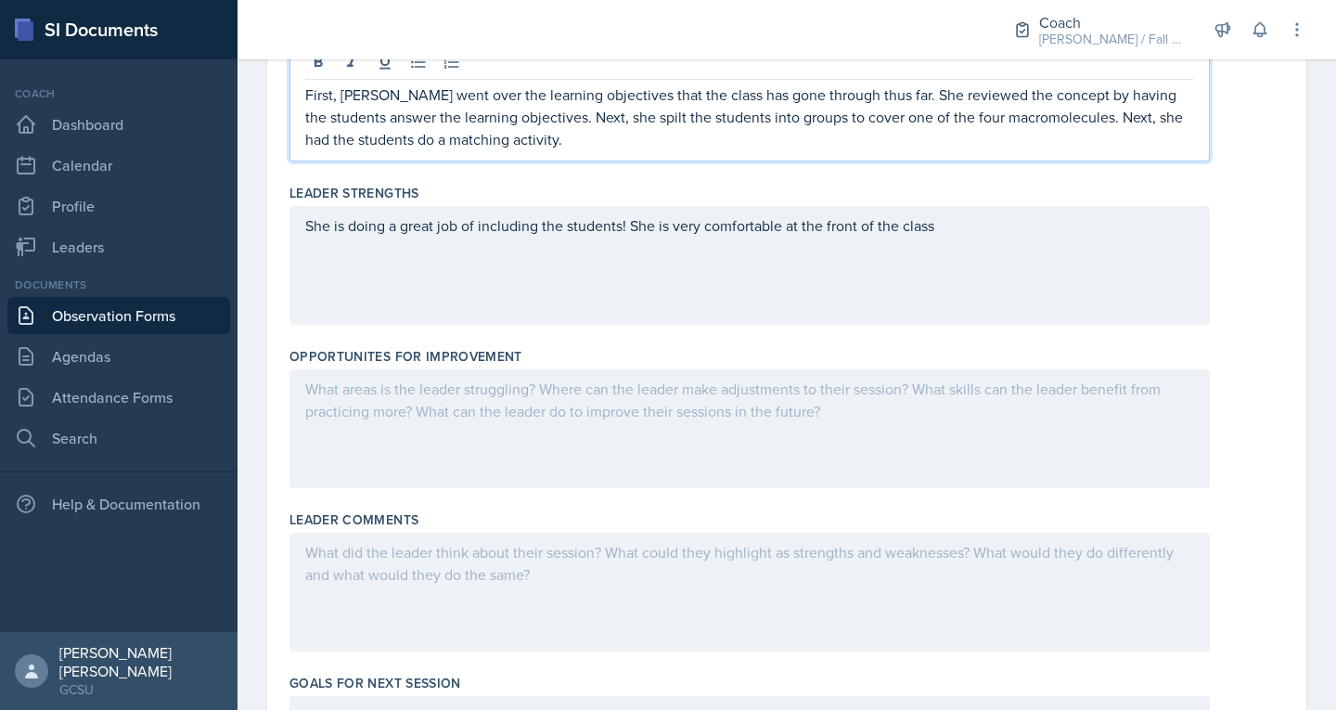
click at [964, 237] on p "She is doing a great job of including the students! She is very comfortable at …" at bounding box center [749, 225] width 889 height 22
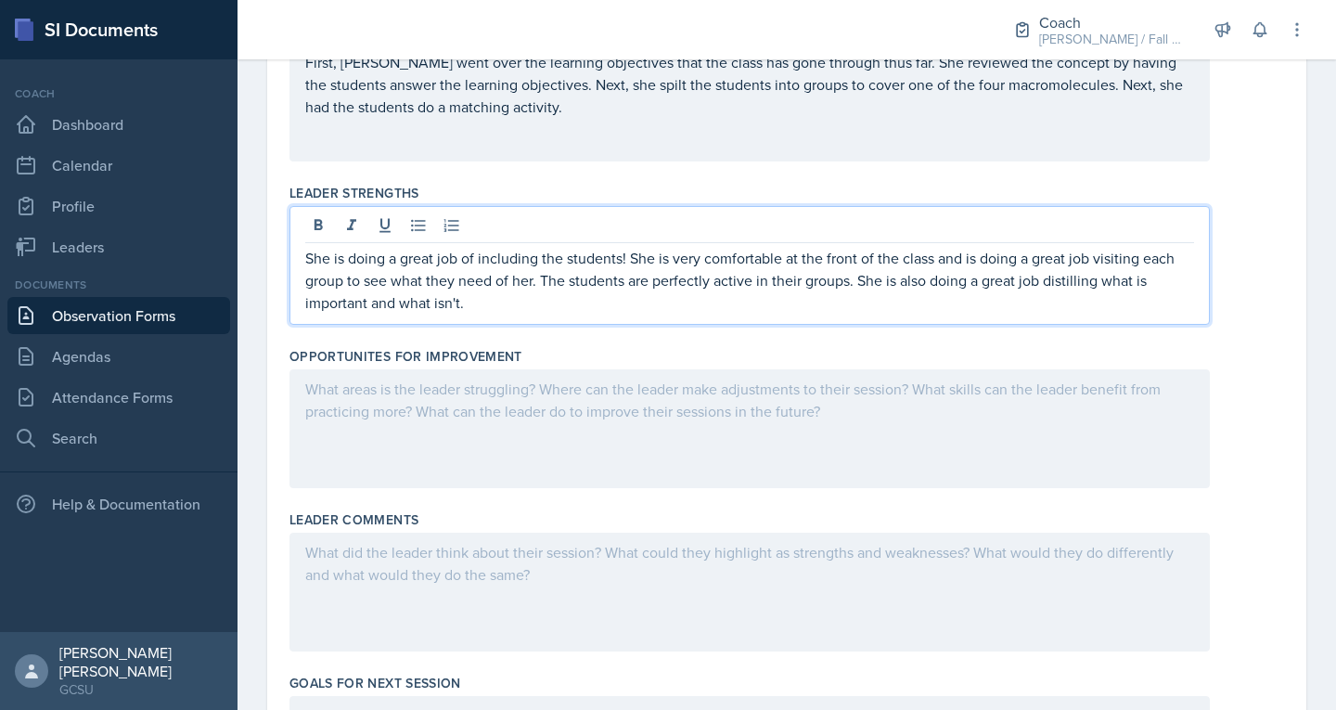
click at [468, 412] on div at bounding box center [750, 428] width 921 height 119
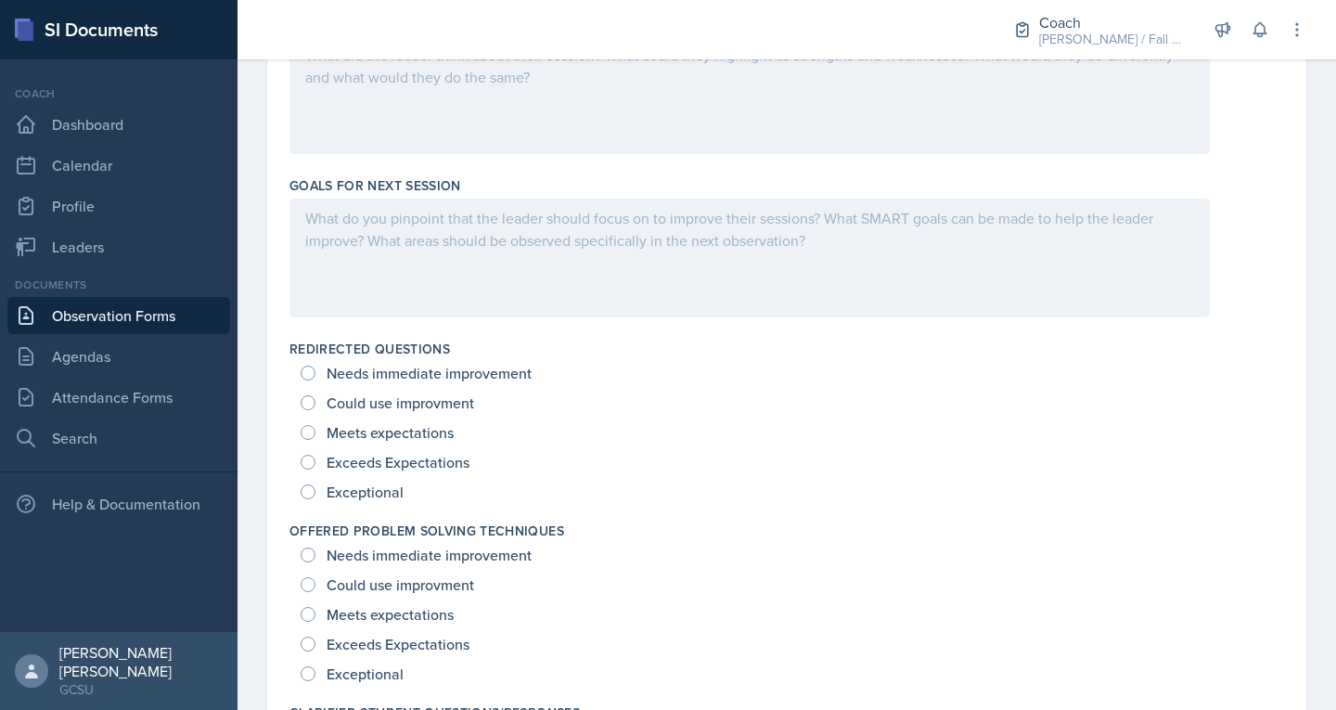
scroll to position [997, 0]
click at [382, 429] on span "Meets expectations" at bounding box center [390, 431] width 127 height 19
click at [316, 429] on input "Meets expectations" at bounding box center [308, 431] width 15 height 15
radio input "true"
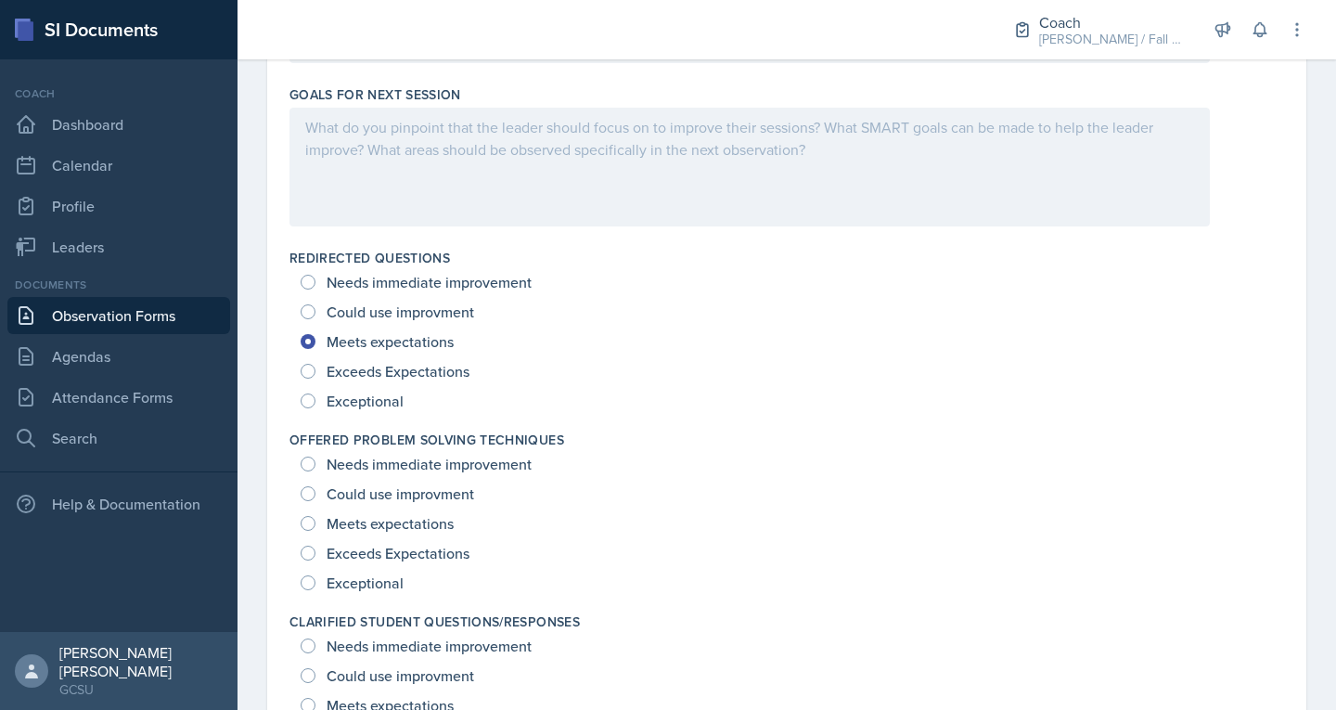
click at [376, 547] on span "Exceeds Expectations" at bounding box center [398, 553] width 143 height 19
click at [316, 547] on input "Exceeds Expectations" at bounding box center [308, 553] width 15 height 15
radio input "true"
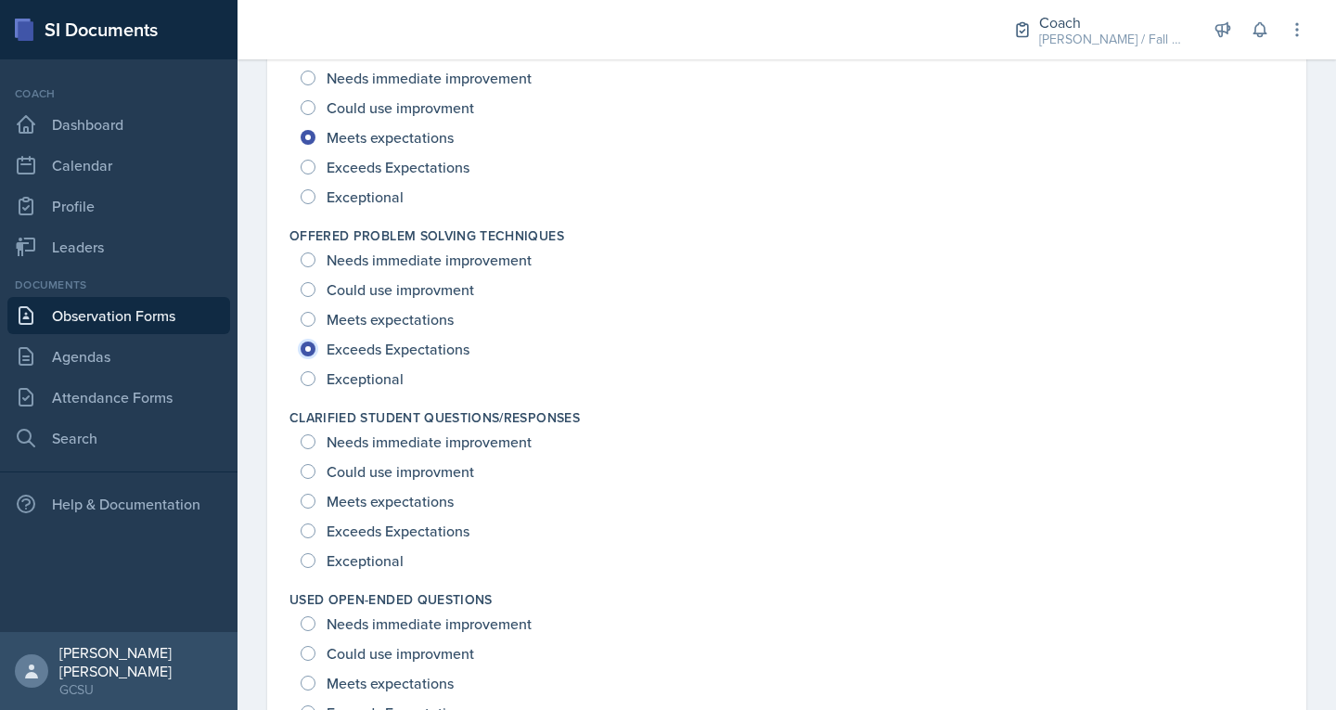
scroll to position [1292, 0]
click at [381, 527] on span "Exceeds Expectations" at bounding box center [398, 530] width 143 height 19
click at [316, 527] on input "Exceeds Expectations" at bounding box center [308, 529] width 15 height 15
radio input "true"
click at [361, 557] on span "Exceptional" at bounding box center [365, 559] width 77 height 19
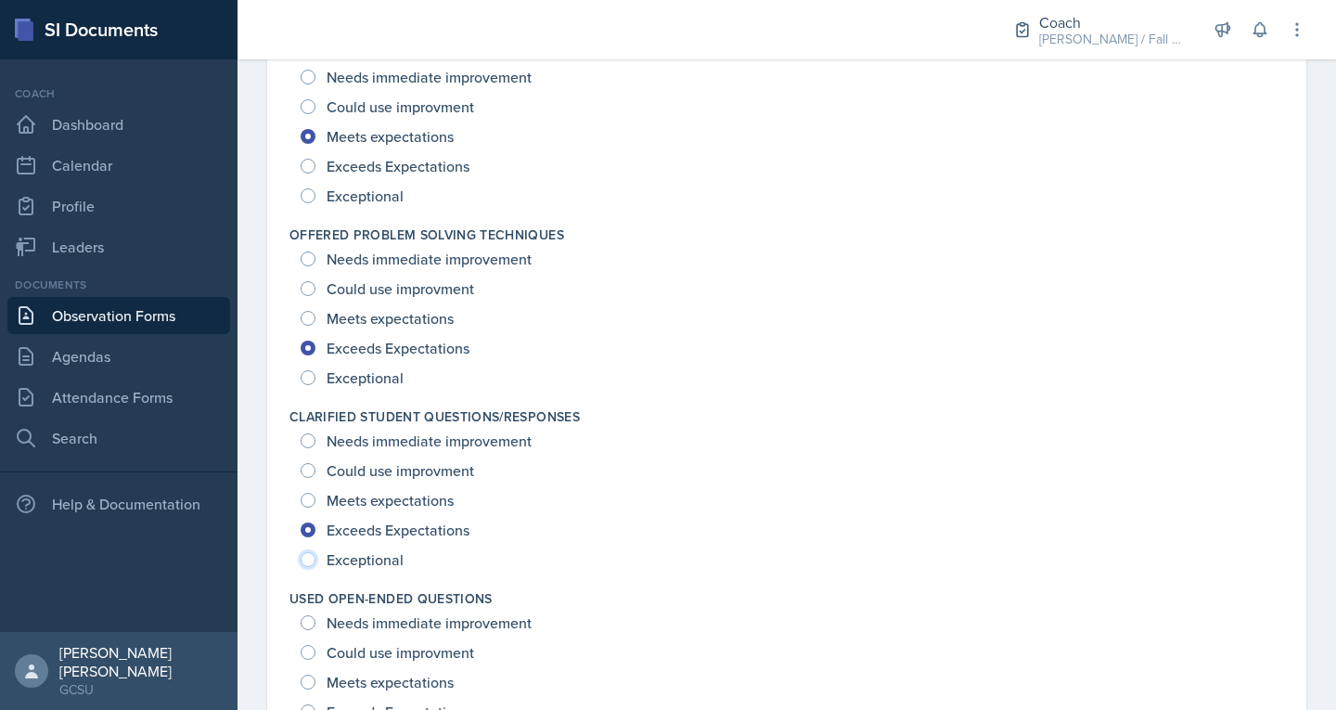
click at [316, 557] on input "Exceptional" at bounding box center [308, 559] width 15 height 15
radio input "true"
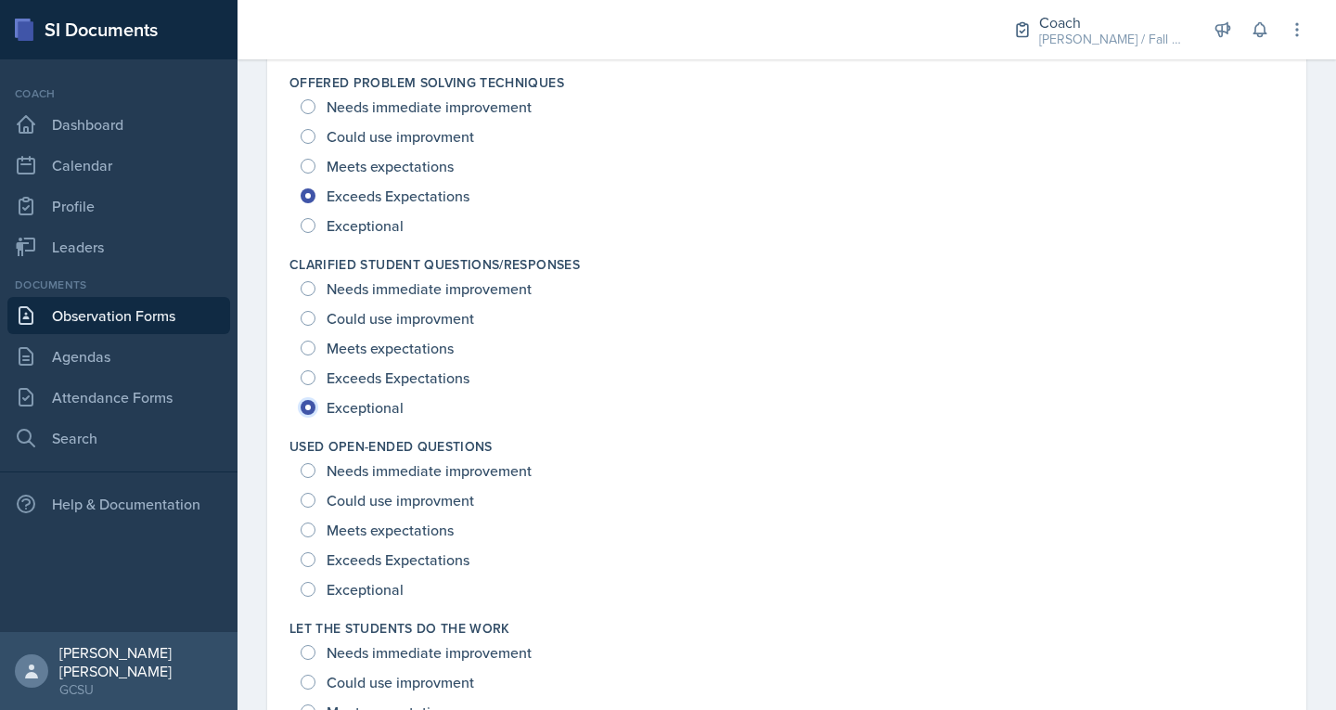
scroll to position [1448, 0]
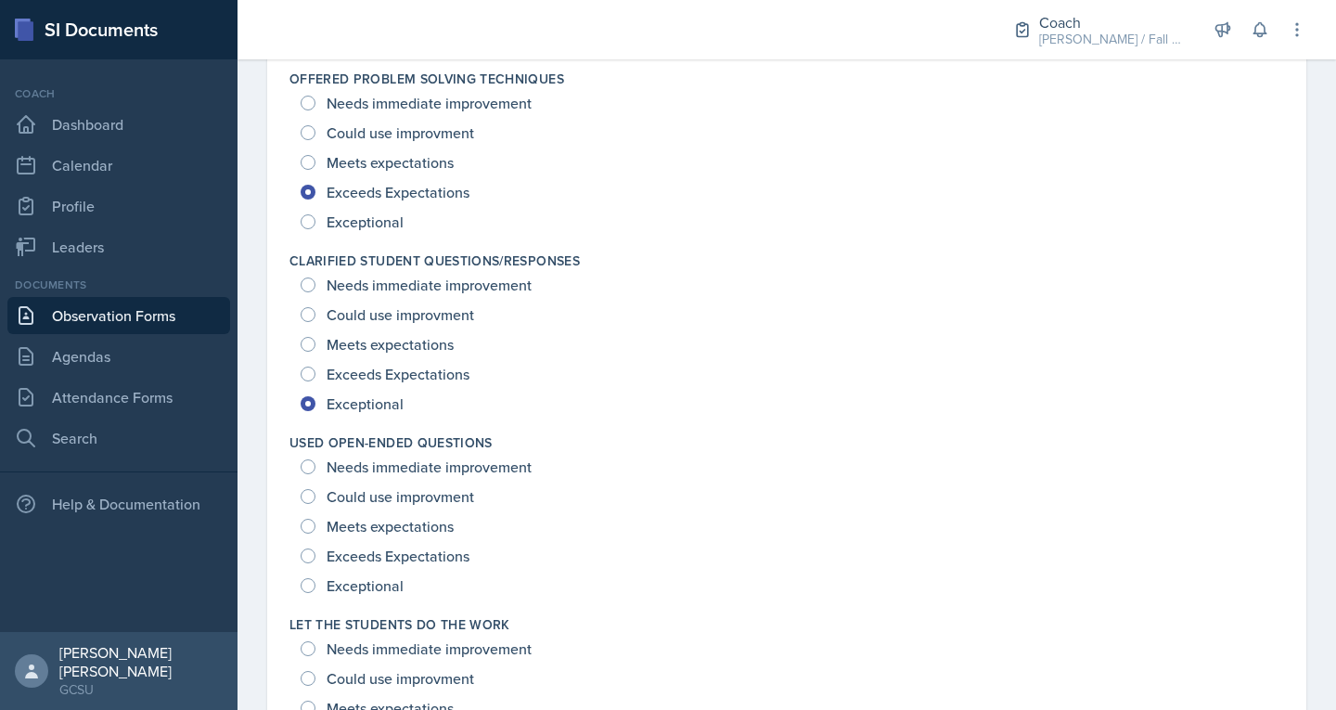
click at [361, 587] on span "Exceptional" at bounding box center [365, 585] width 77 height 19
click at [316, 587] on input "Exceptional" at bounding box center [308, 585] width 15 height 15
radio input "true"
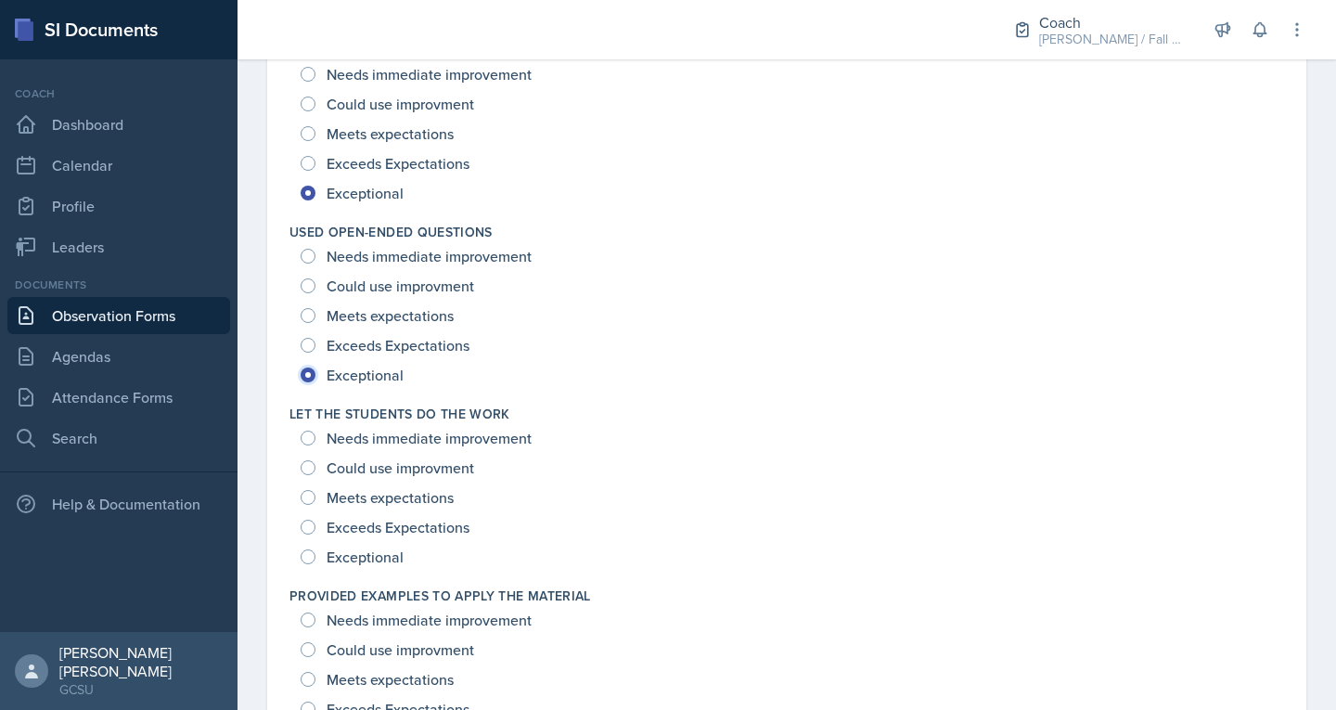
scroll to position [1663, 0]
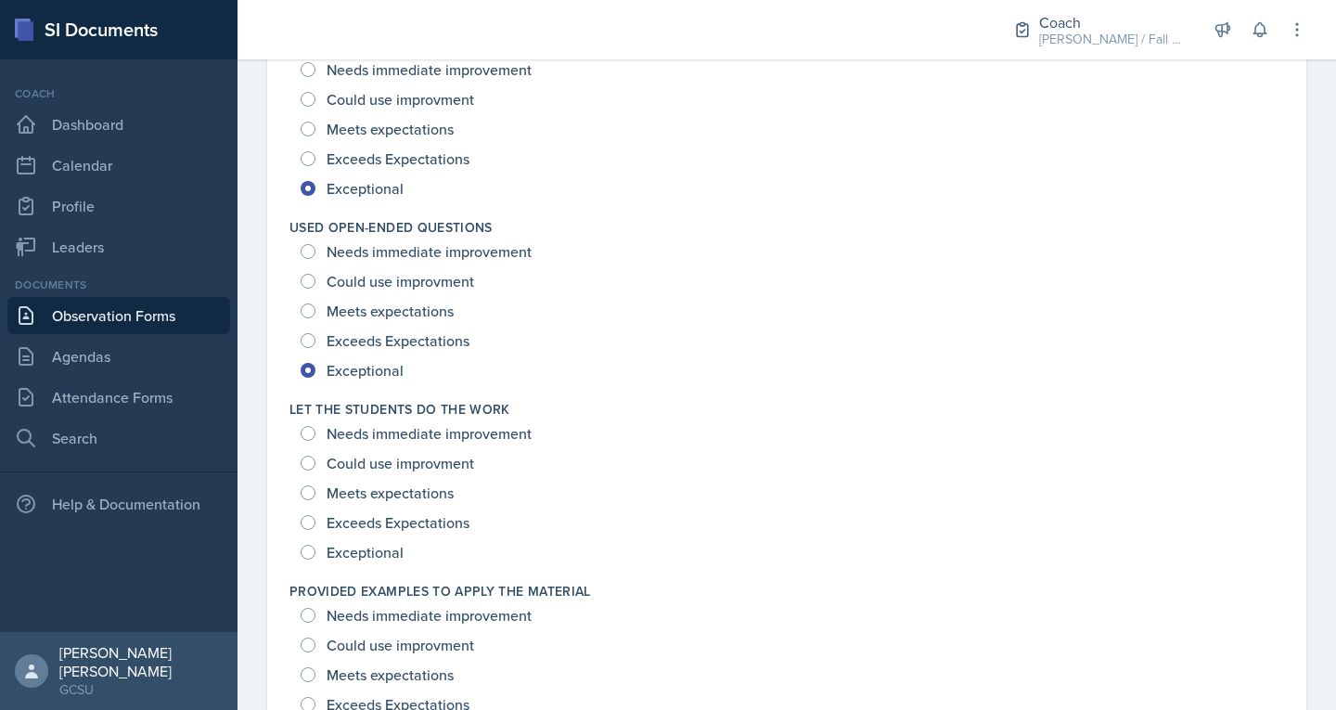
click at [364, 546] on span "Exceptional" at bounding box center [365, 552] width 77 height 19
click at [316, 546] on input "Exceptional" at bounding box center [308, 552] width 15 height 15
radio input "true"
click at [395, 507] on div "Meets expectations" at bounding box center [379, 493] width 157 height 30
click at [395, 522] on span "Exceeds Expectations" at bounding box center [398, 522] width 143 height 19
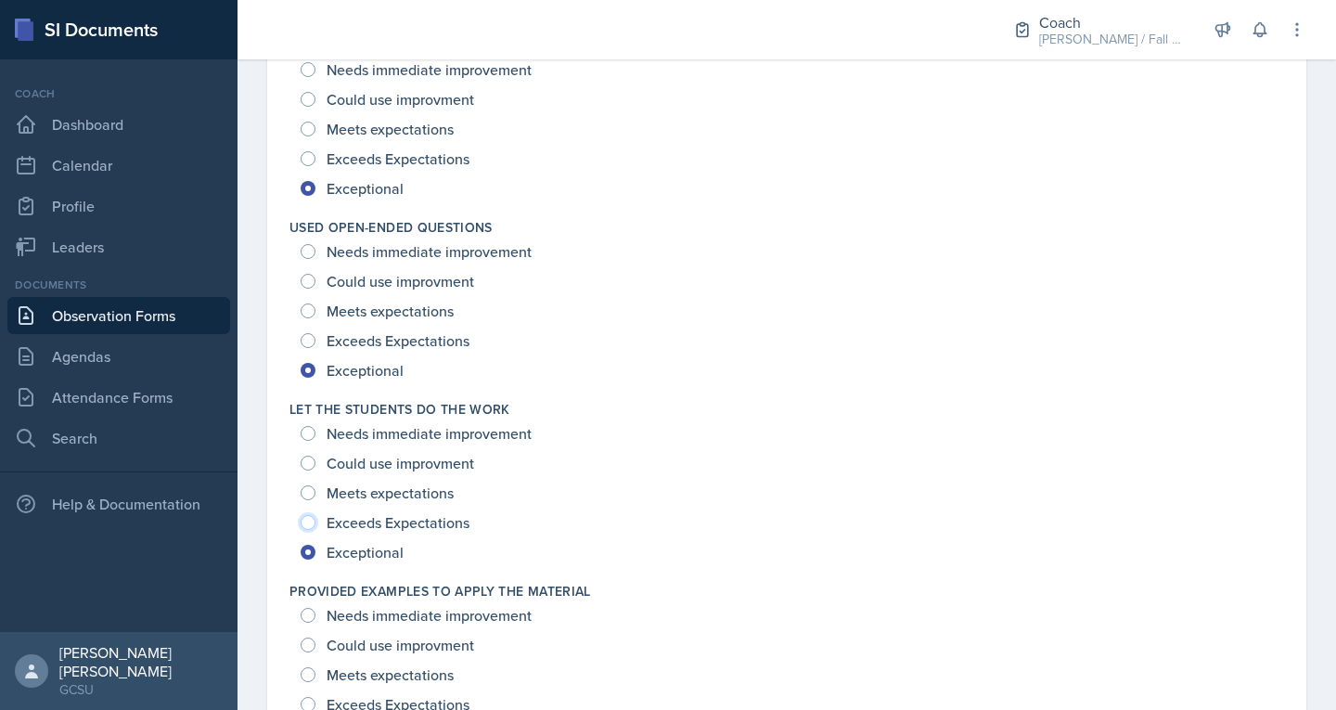
click at [316, 522] on input "Exceeds Expectations" at bounding box center [308, 522] width 15 height 15
radio input "true"
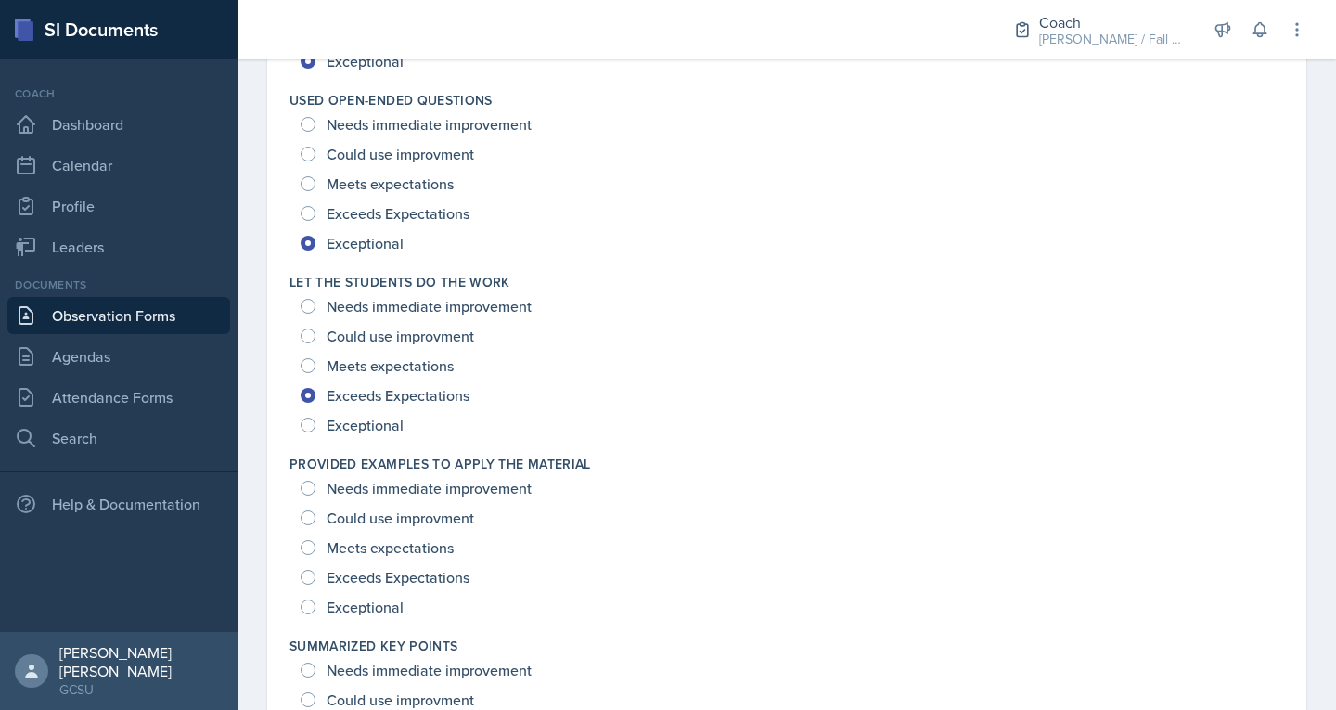
click at [379, 572] on span "Exceeds Expectations" at bounding box center [398, 577] width 143 height 19
click at [316, 572] on input "Exceeds Expectations" at bounding box center [308, 577] width 15 height 15
radio input "true"
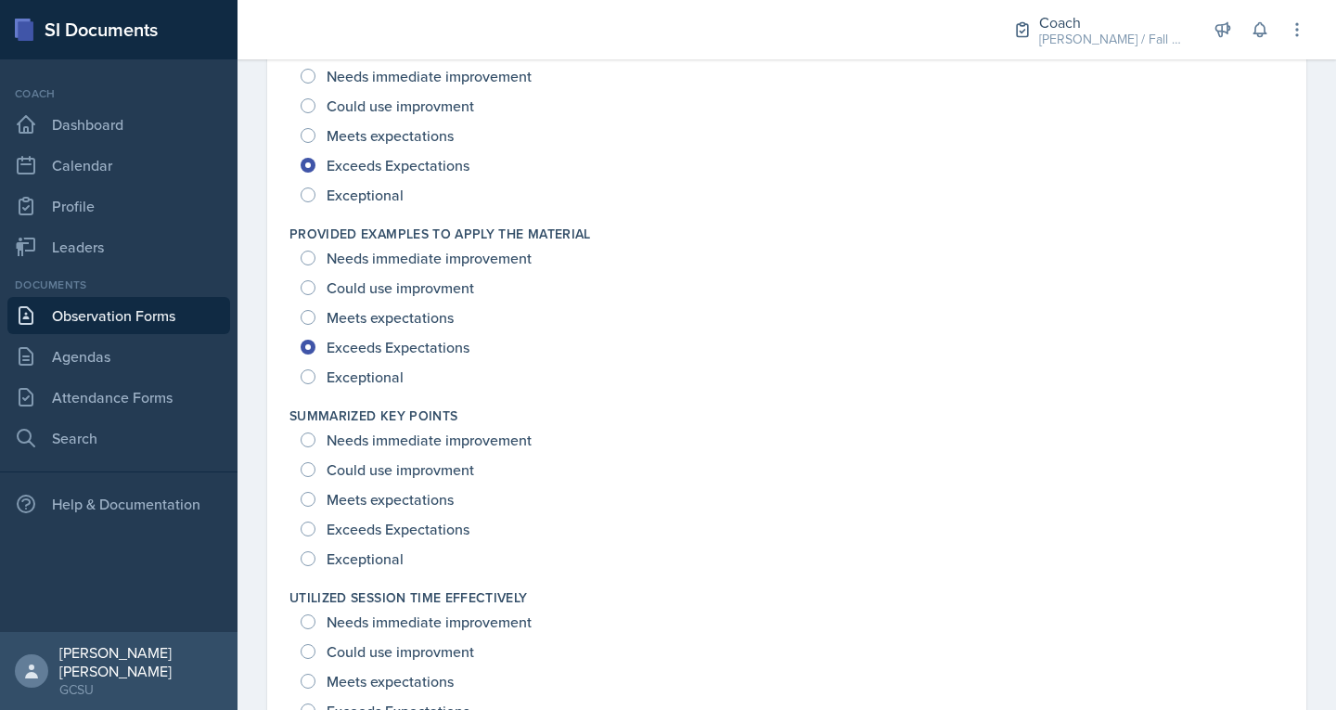
click at [372, 557] on span "Exceptional" at bounding box center [365, 558] width 77 height 19
click at [316, 557] on input "Exceptional" at bounding box center [308, 558] width 15 height 15
radio input "true"
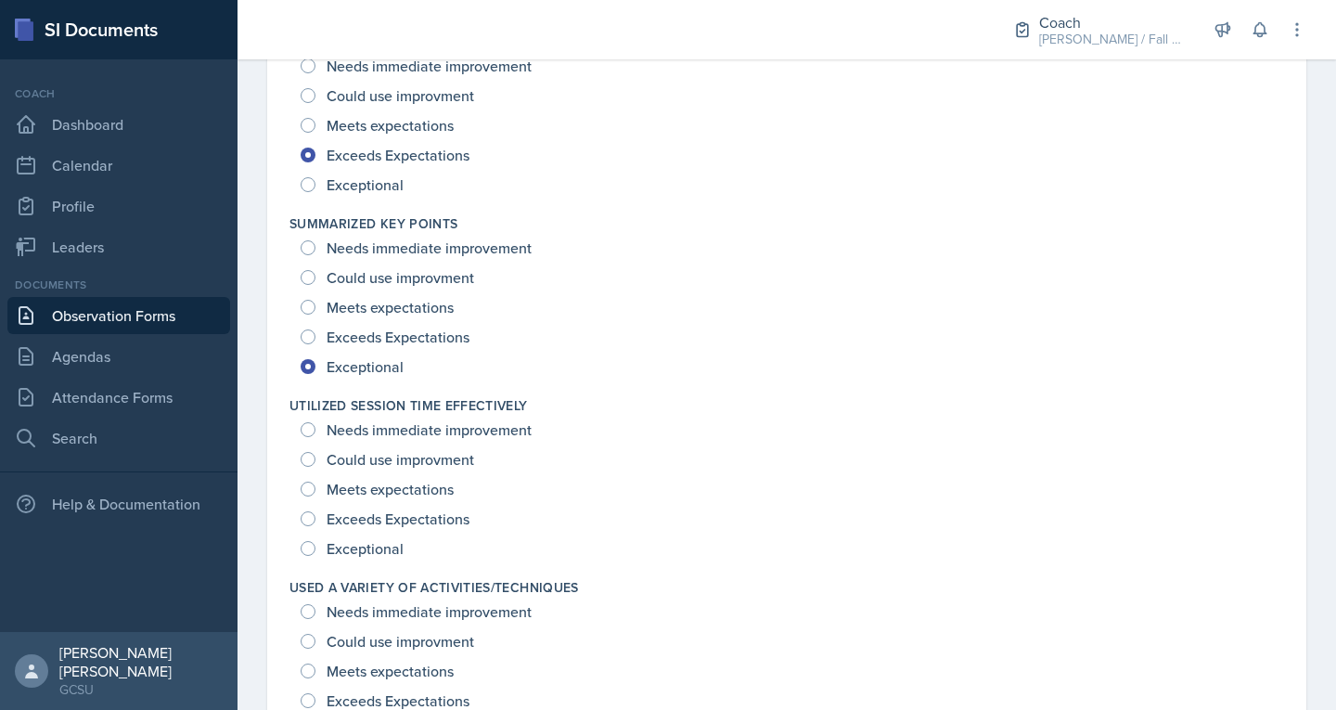
click at [368, 556] on span "Exceptional" at bounding box center [365, 548] width 77 height 19
click at [316, 556] on input "Exceptional" at bounding box center [308, 548] width 15 height 15
radio input "true"
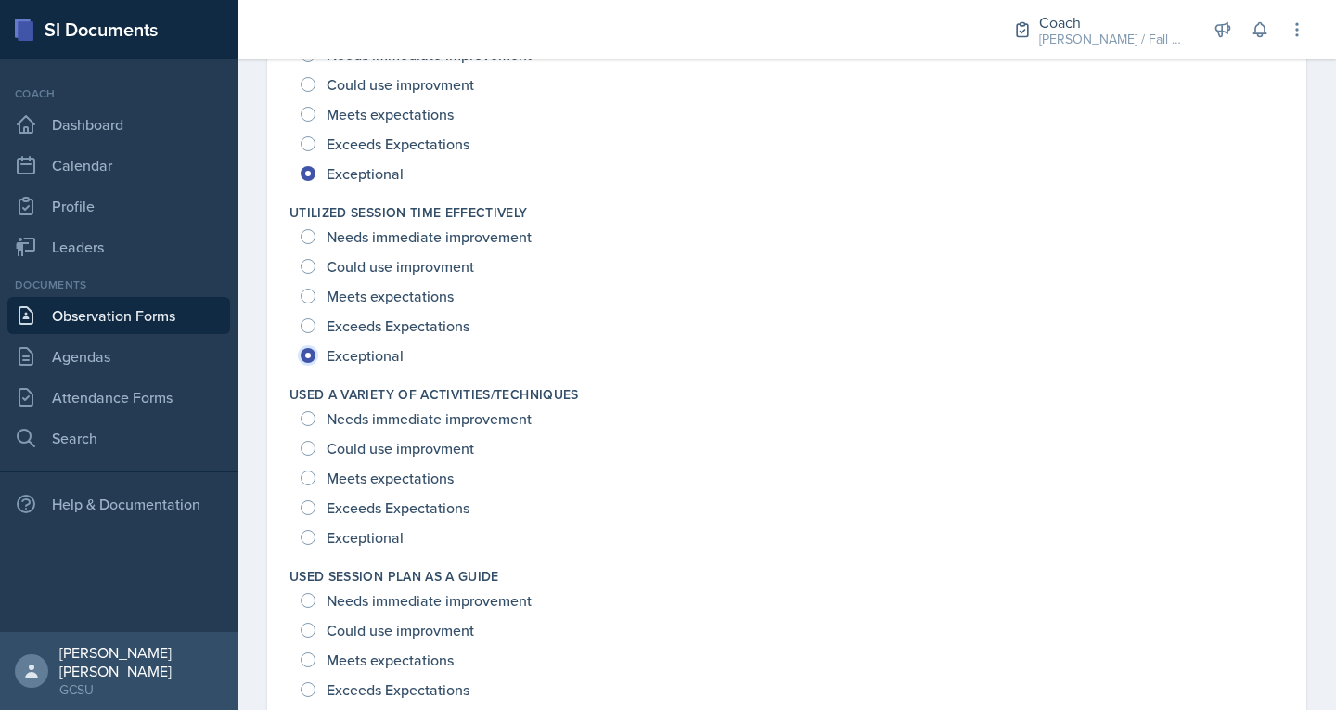
scroll to position [2406, 0]
click at [378, 503] on span "Exceeds Expectations" at bounding box center [398, 506] width 143 height 19
click at [316, 503] on input "Exceeds Expectations" at bounding box center [308, 506] width 15 height 15
radio input "true"
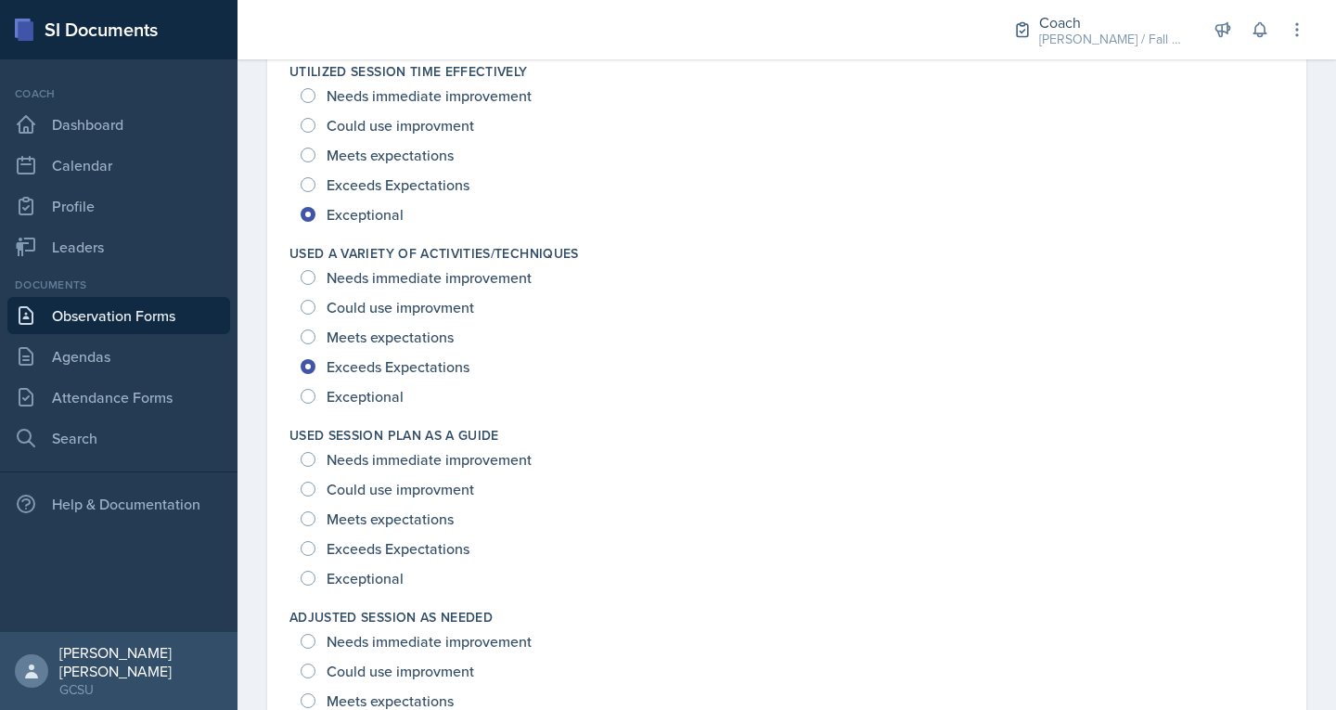
click at [375, 577] on span "Exceptional" at bounding box center [365, 578] width 77 height 19
click at [316, 577] on input "Exceptional" at bounding box center [308, 578] width 15 height 15
radio input "true"
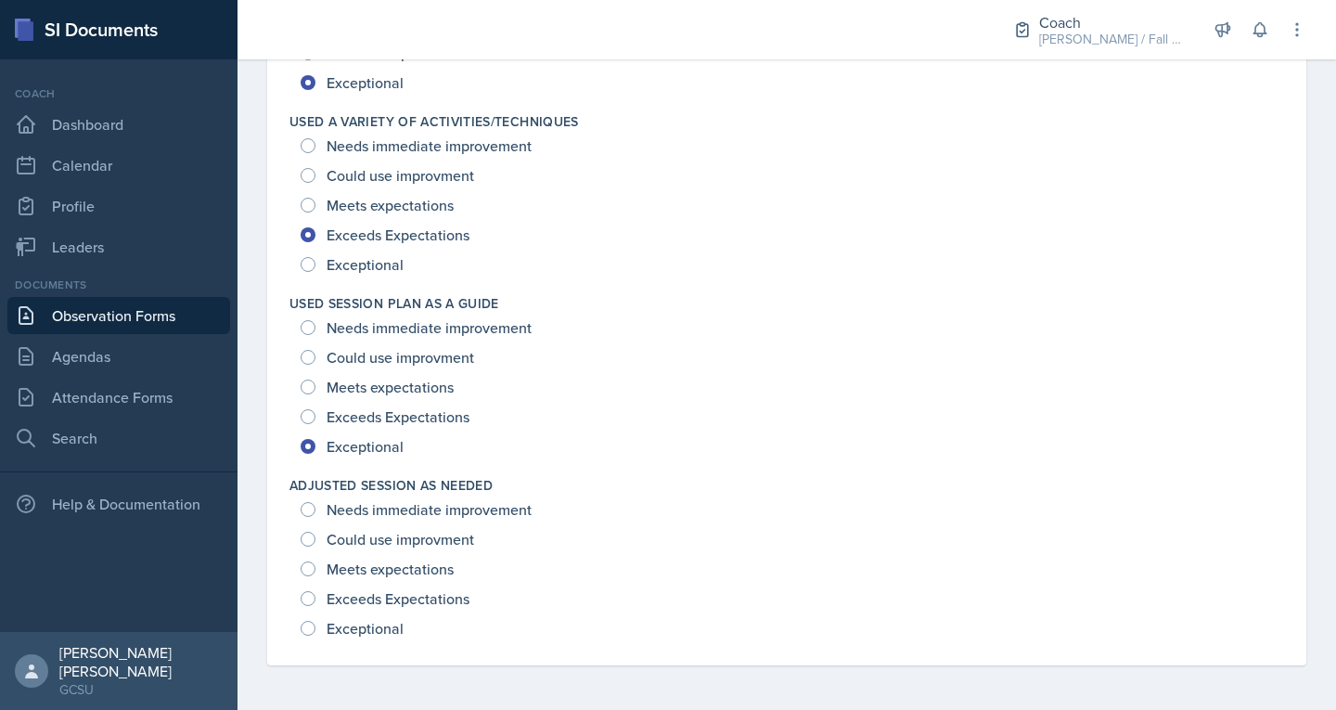
click at [383, 572] on span "Meets expectations" at bounding box center [390, 569] width 127 height 19
click at [316, 572] on input "Meets expectations" at bounding box center [308, 568] width 15 height 15
radio input "true"
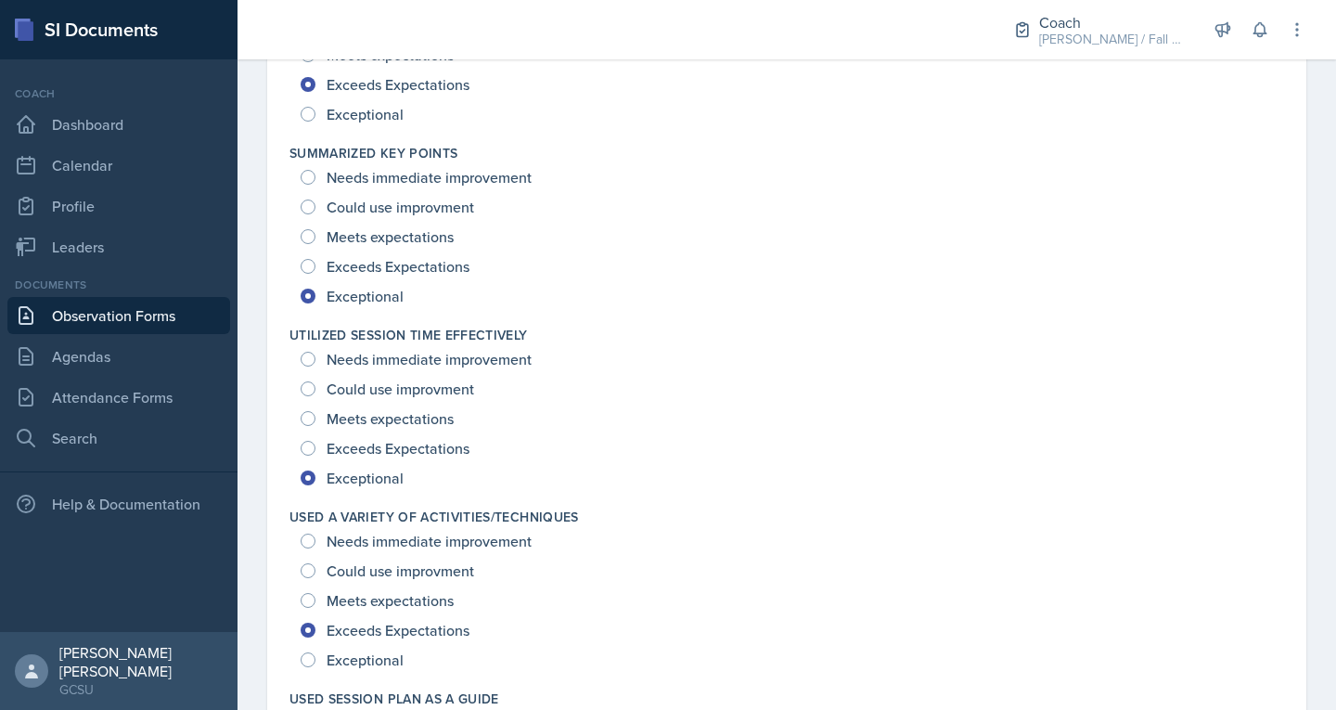
scroll to position [2282, 0]
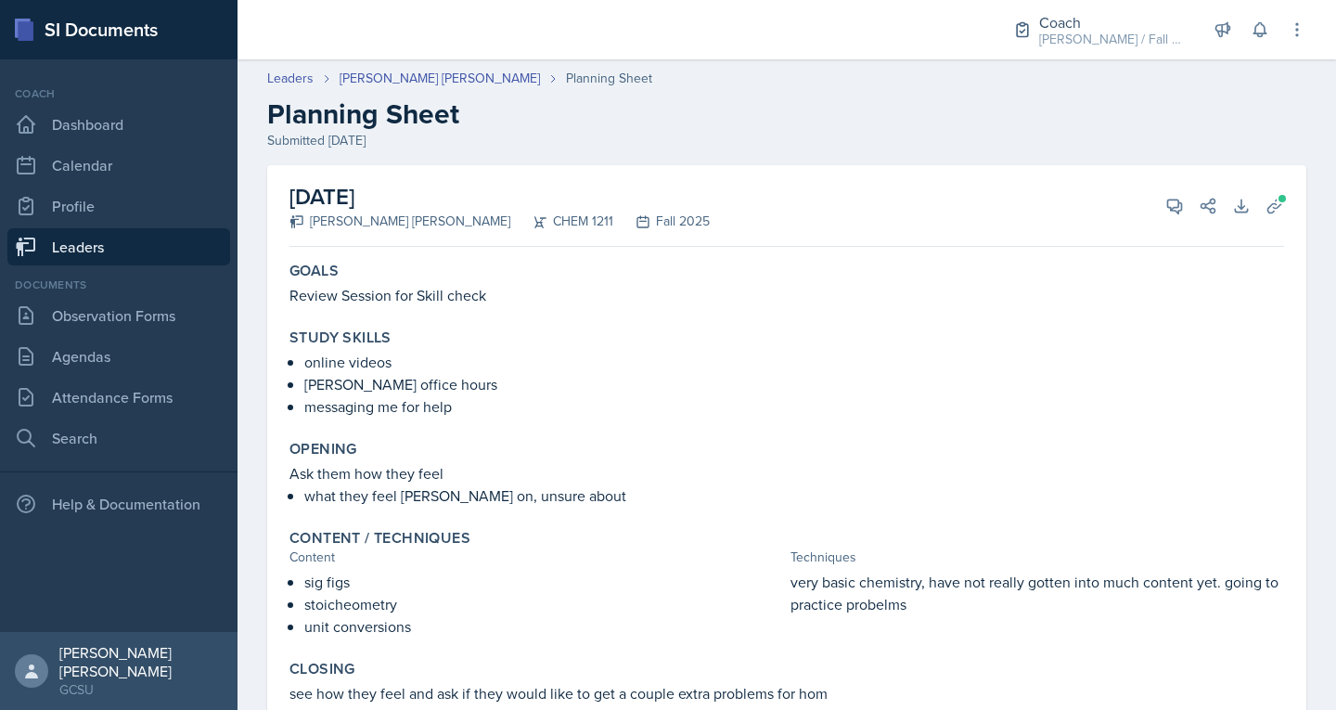
click at [124, 248] on link "Leaders" at bounding box center [118, 246] width 223 height 37
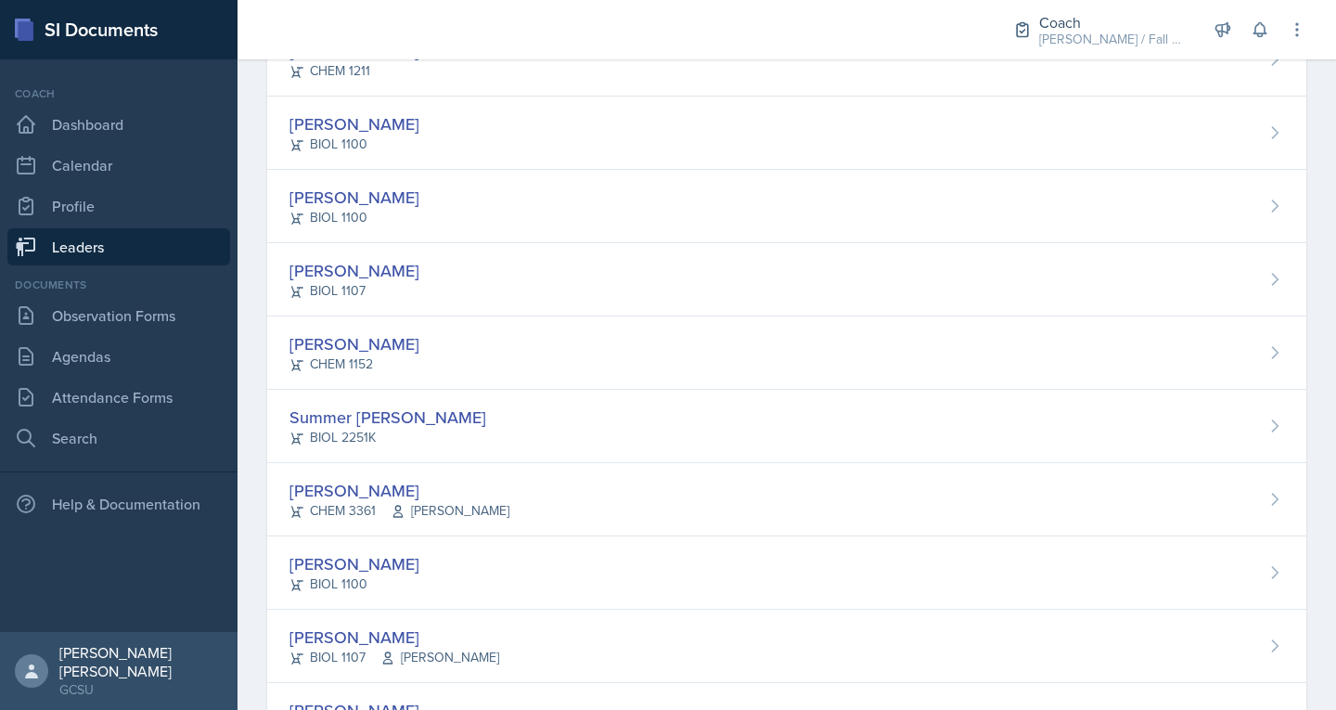
scroll to position [1475, 0]
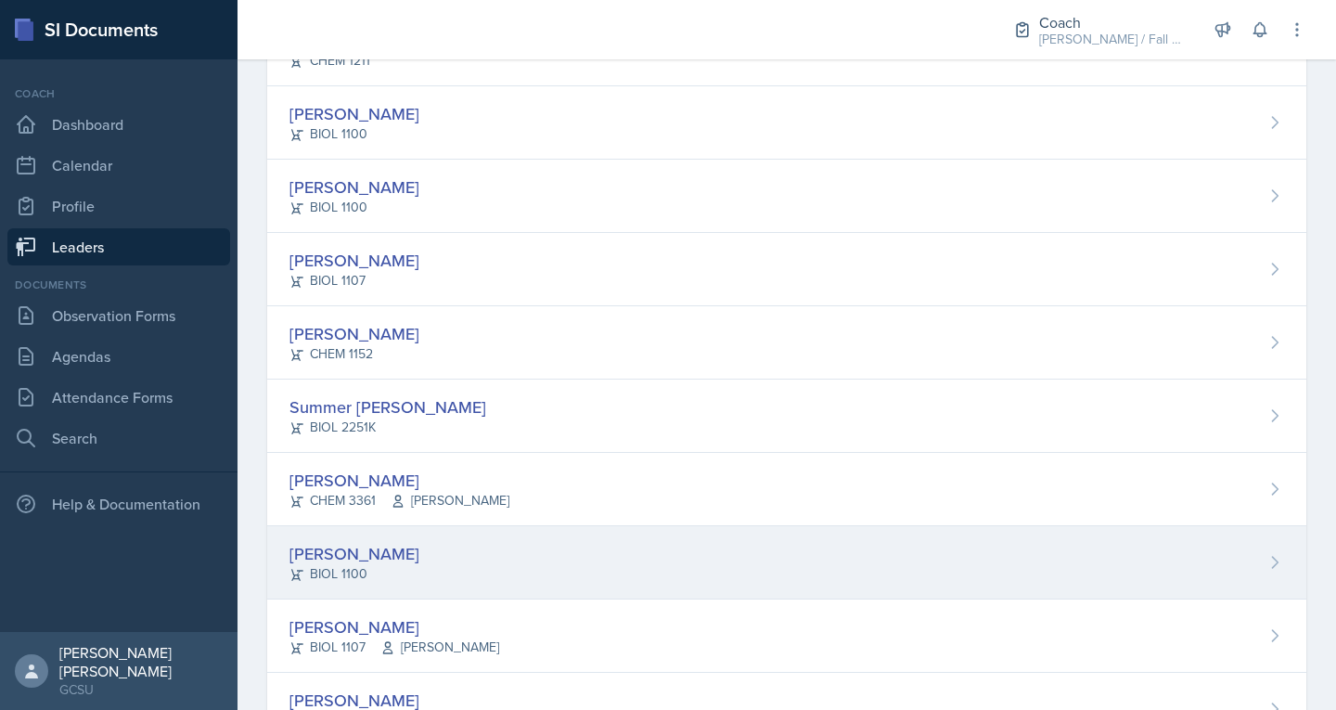
click at [372, 548] on div "[PERSON_NAME]" at bounding box center [355, 553] width 130 height 25
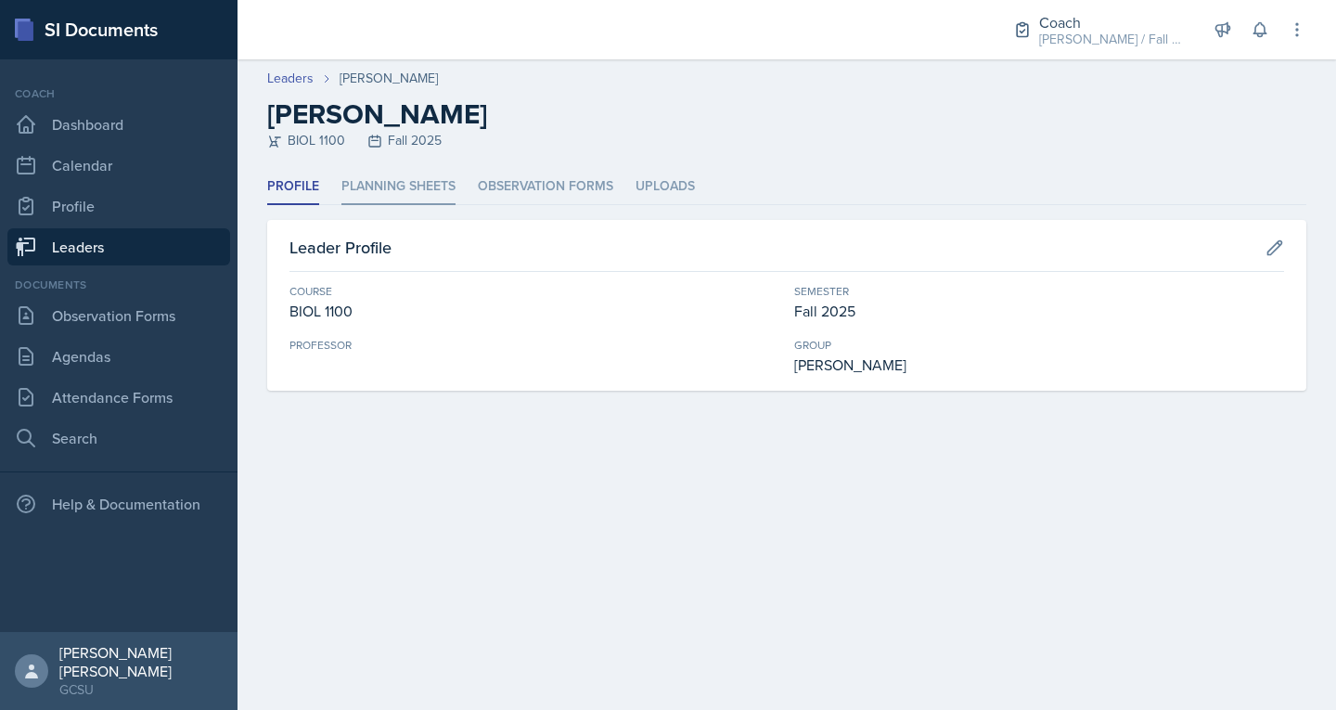
click at [393, 200] on li "Planning Sheets" at bounding box center [399, 187] width 114 height 36
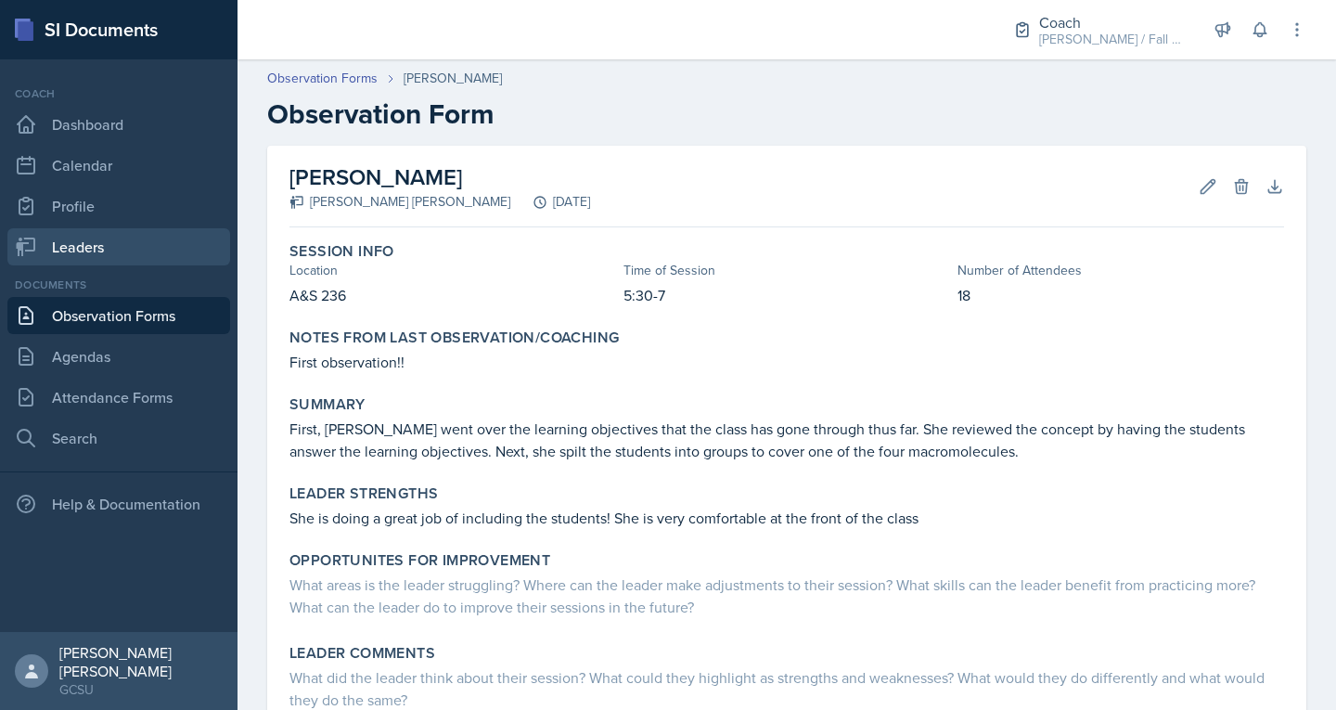
click at [96, 248] on link "Leaders" at bounding box center [118, 246] width 223 height 37
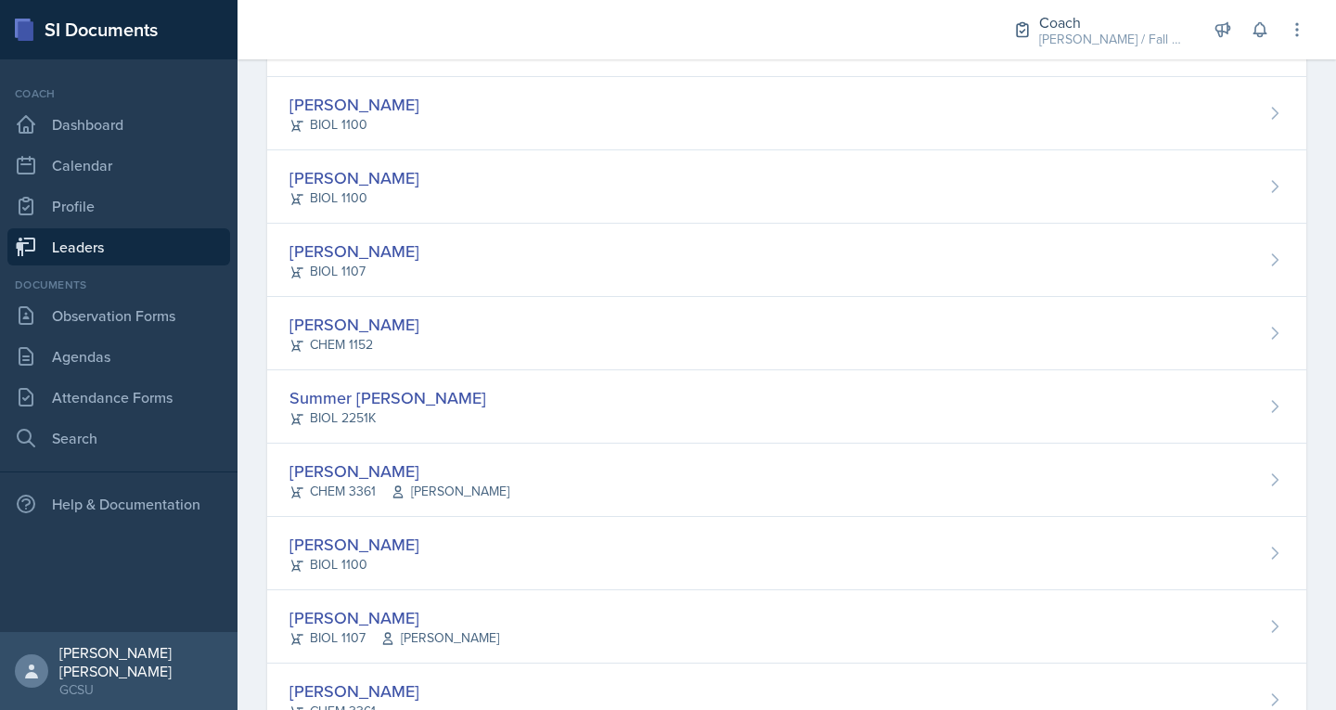
scroll to position [1490, 0]
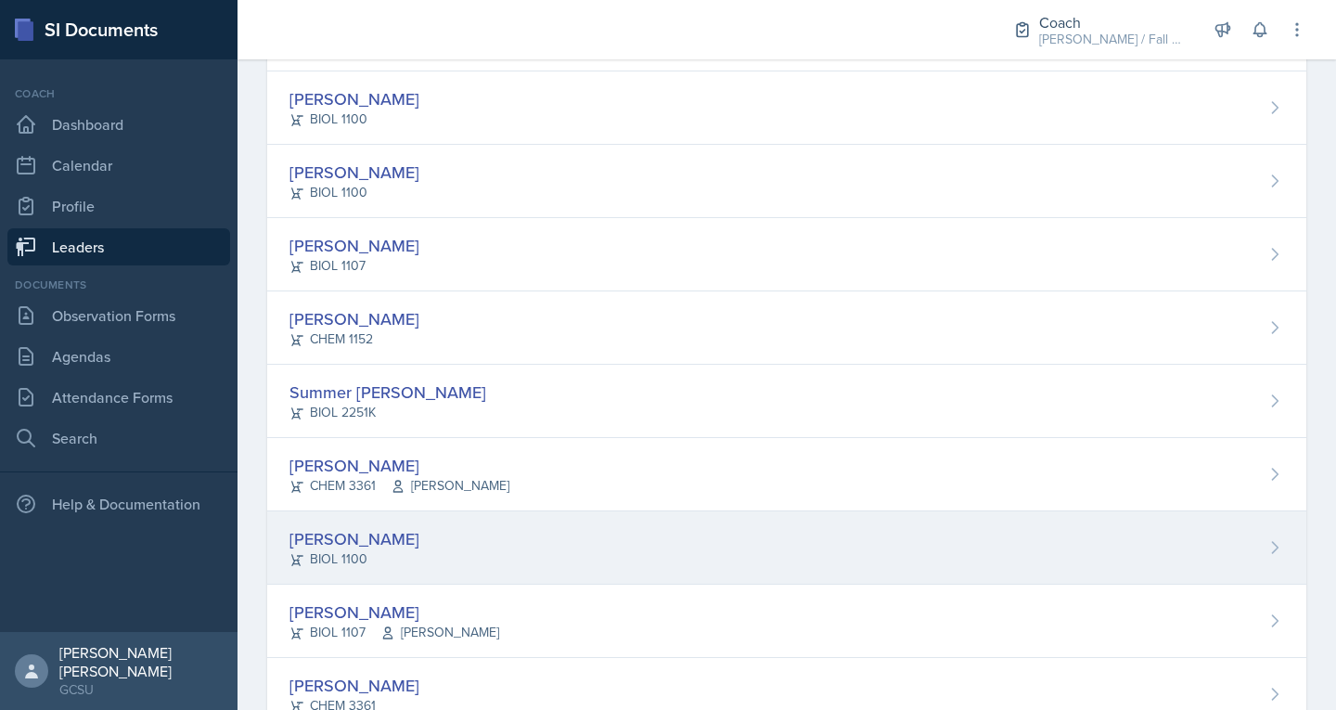
click at [341, 533] on div "[PERSON_NAME]" at bounding box center [355, 538] width 130 height 25
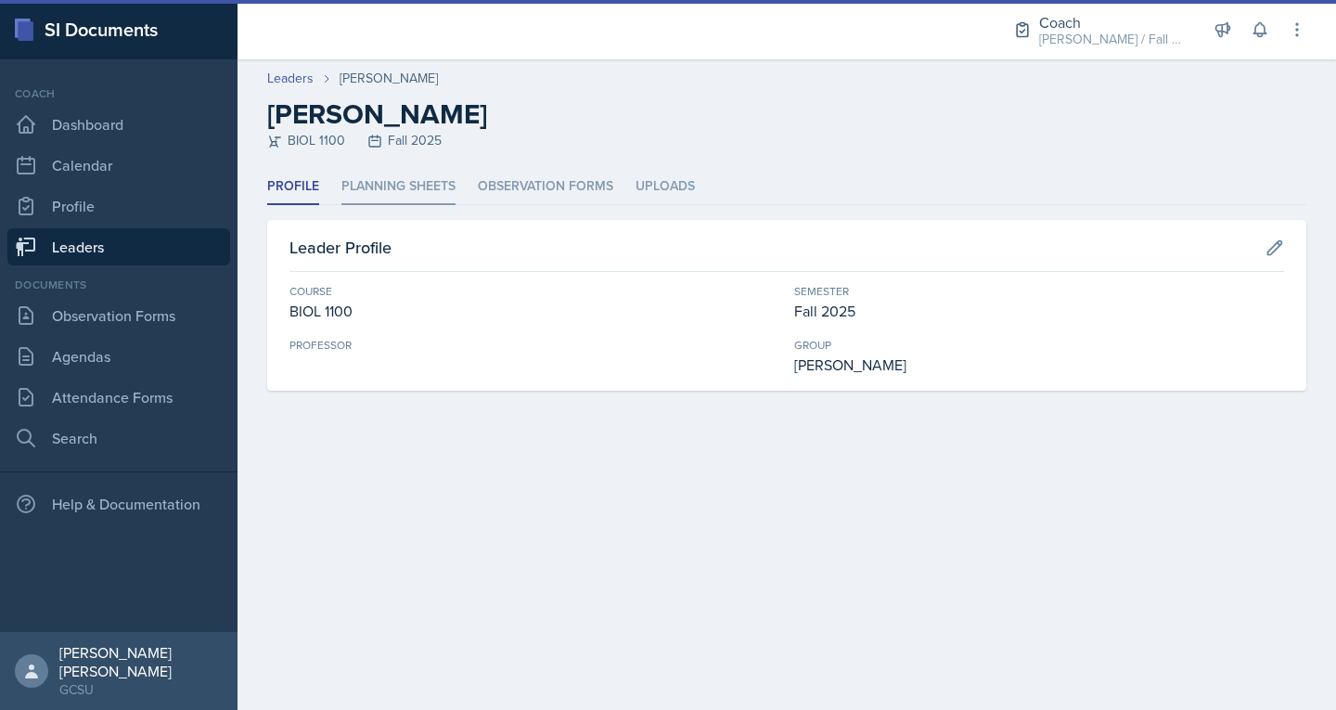
click at [417, 179] on li "Planning Sheets" at bounding box center [399, 187] width 114 height 36
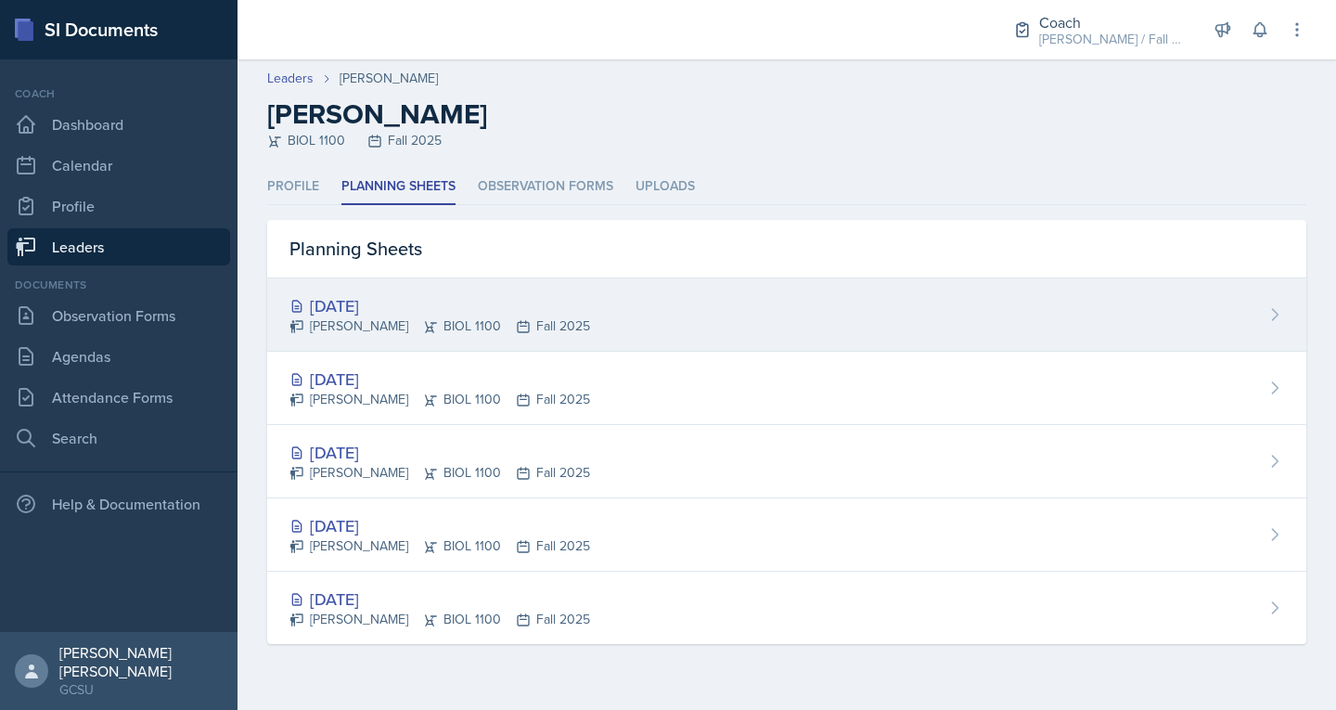
click at [395, 279] on div "[DATE] [PERSON_NAME] BIOL 1100 Fall 2025" at bounding box center [786, 314] width 1039 height 73
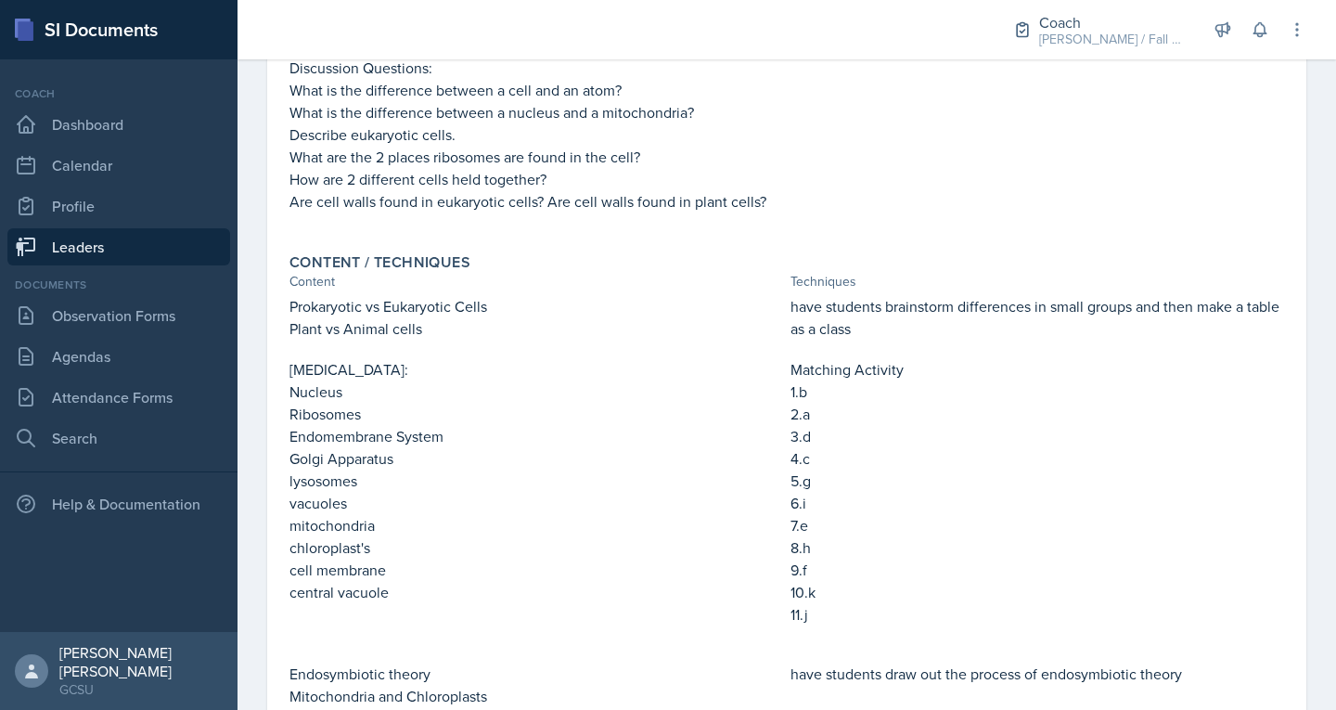
scroll to position [385, 0]
